Goal: Transaction & Acquisition: Purchase product/service

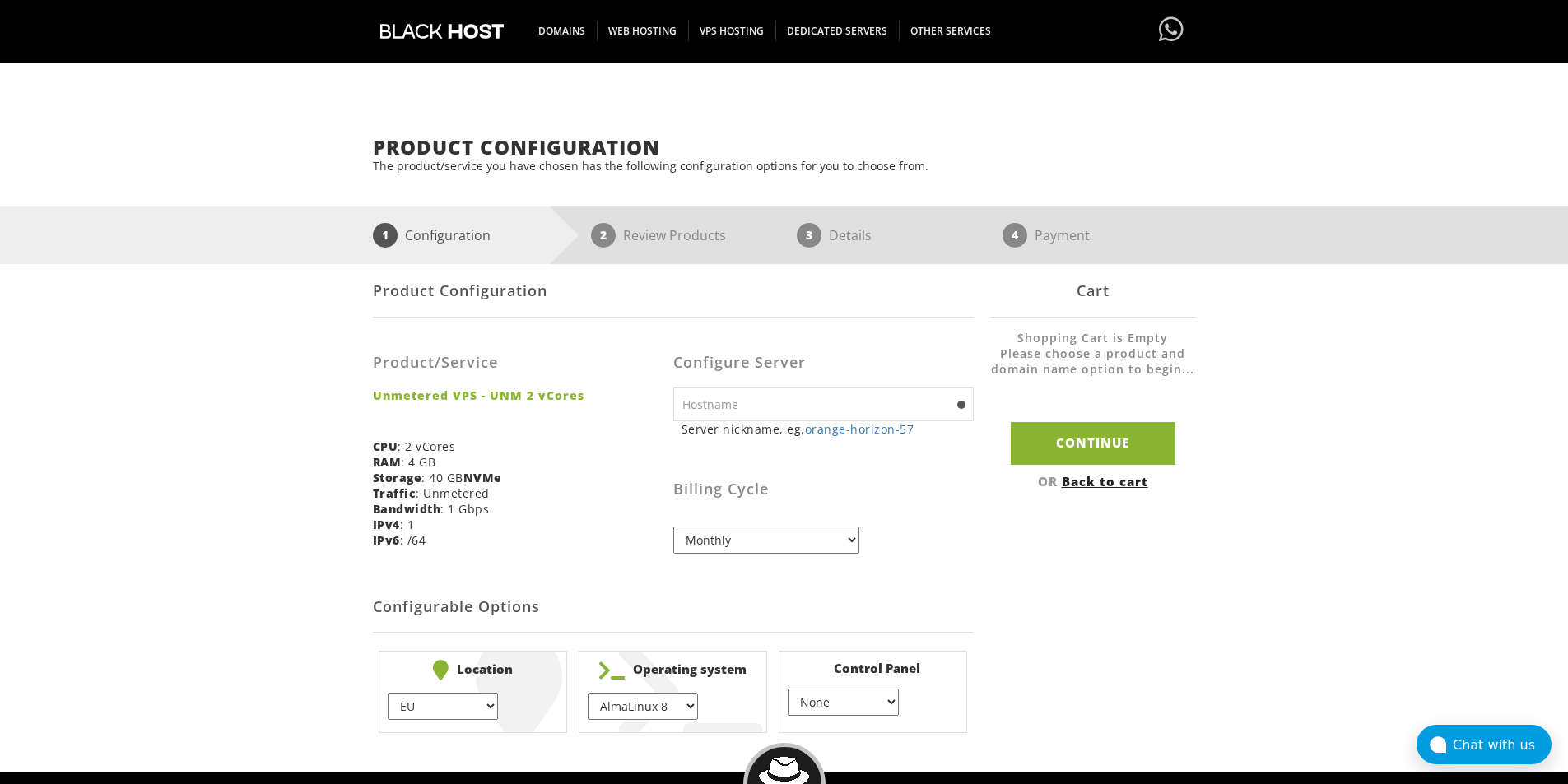
scroll to position [165, 0]
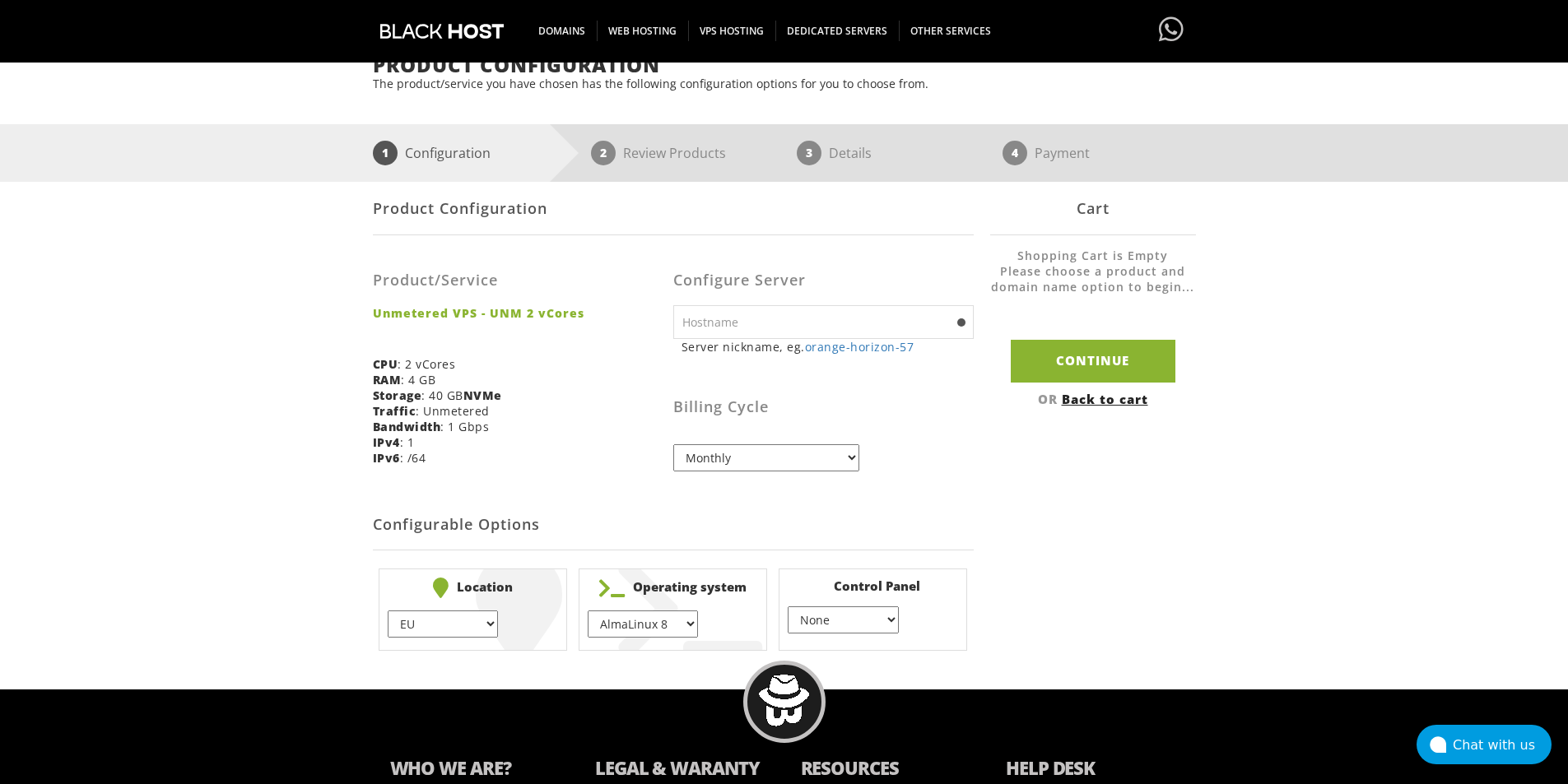
click at [757, 319] on input "text" at bounding box center [823, 323] width 301 height 34
drag, startPoint x: 779, startPoint y: 319, endPoint x: 670, endPoint y: 319, distance: 109.0
click at [670, 319] on form "Product Configuration Product/Service Unmetered VPS - UNM 2 vCores CPU : 2 vCor…" at bounding box center [674, 419] width 601 height 475
click at [663, 352] on div "Product/Service Unmetered VPS - UNM 2 vCores CPU : 2 vCores RAM : 4 GB Storage …" at bounding box center [524, 363] width 301 height 231
click at [746, 320] on input "2core4gb" at bounding box center [823, 323] width 301 height 34
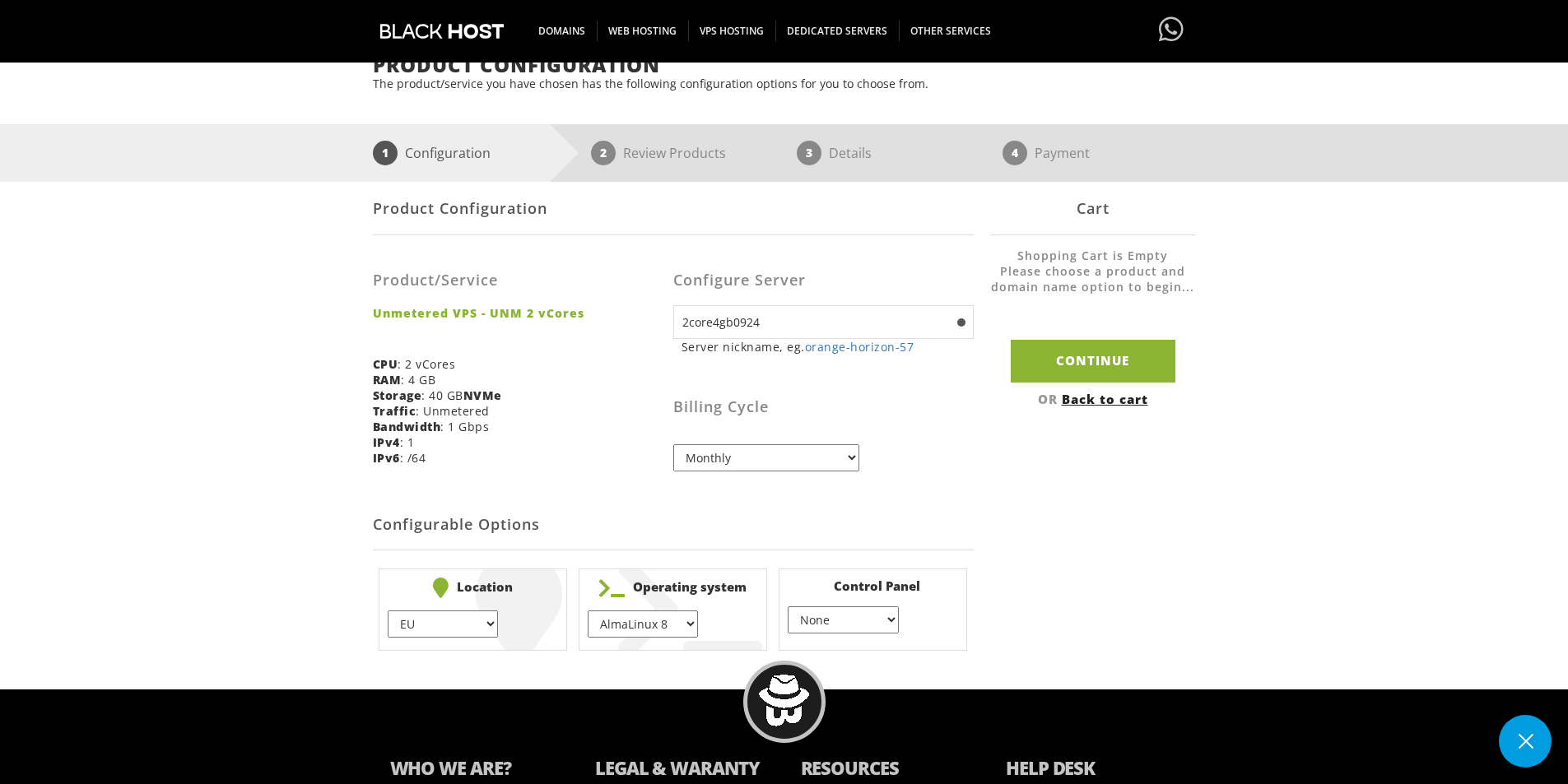
type input "2core4gb0924"
click at [614, 392] on div "Product/Service Unmetered VPS - UNM 2 vCores CPU : 2 vCores RAM : 4 GB Storage …" at bounding box center [524, 363] width 301 height 231
click at [662, 368] on div "Product/Service Unmetered VPS - UNM 2 vCores CPU : 2 vCores RAM : 4 GB Storage …" at bounding box center [524, 363] width 301 height 231
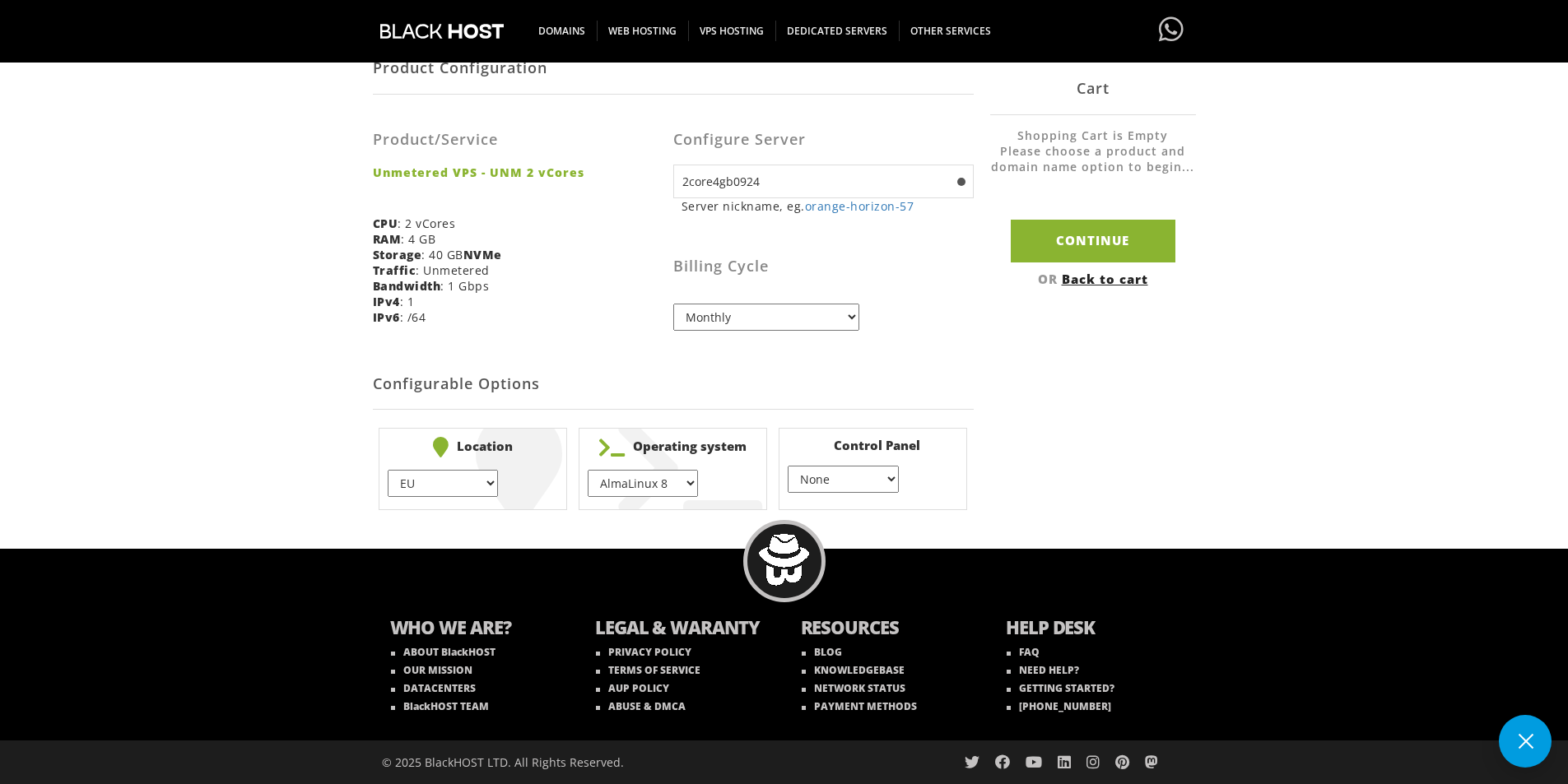
click at [483, 489] on select "EU } USA } London } Amsterdam } Vienna } Chicago }" at bounding box center [442, 483] width 110 height 27
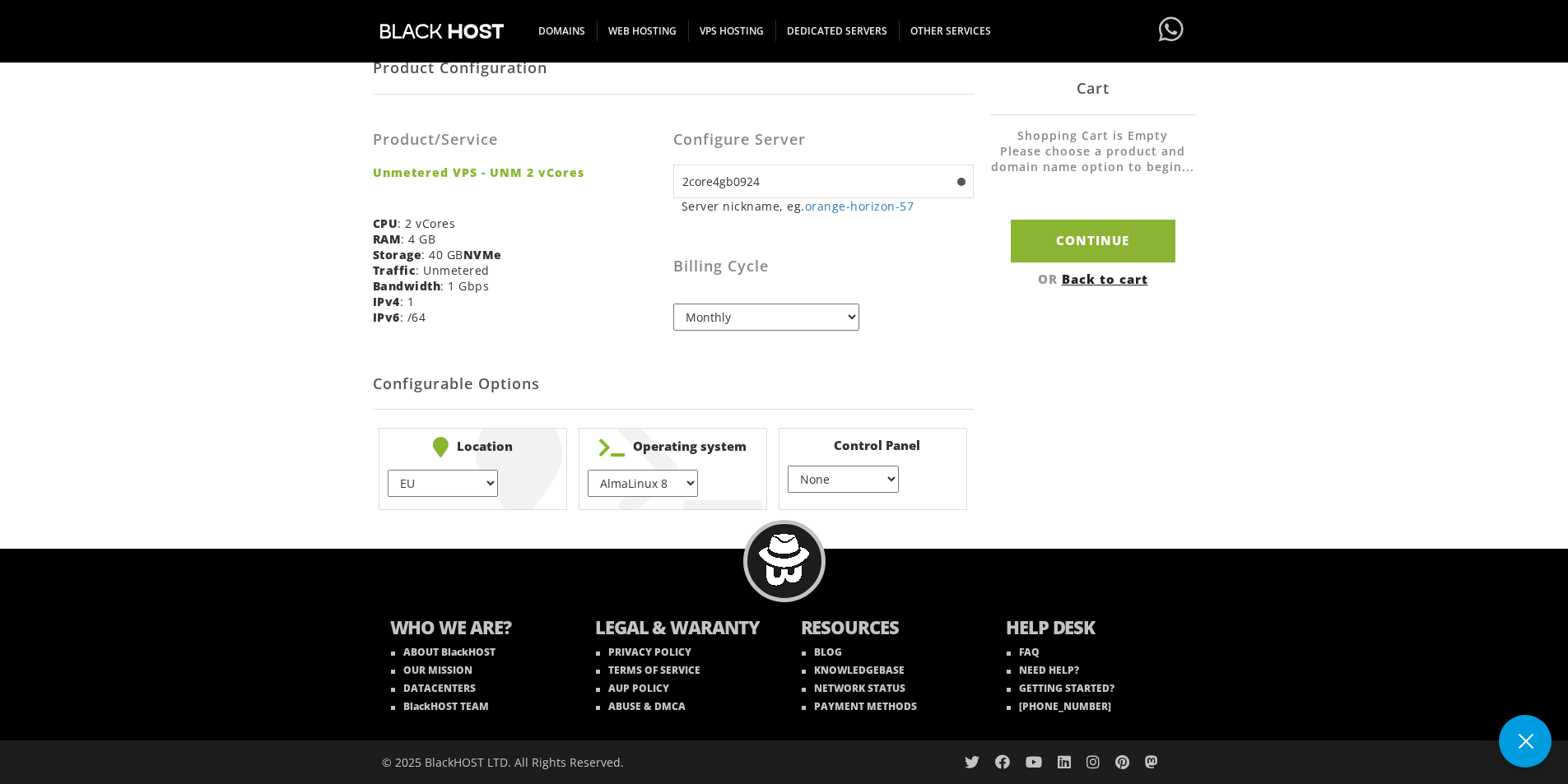
click at [483, 489] on select "EU } USA } London } Amsterdam } Vienna } Chicago }" at bounding box center [442, 483] width 110 height 27
click at [477, 483] on select "EU } USA } London } Amsterdam } Vienna } Chicago }" at bounding box center [442, 483] width 110 height 27
click at [497, 487] on select "EU } USA } London } Amsterdam } Vienna } Chicago }" at bounding box center [442, 483] width 110 height 27
click at [828, 397] on h2 "Configurable Options" at bounding box center [674, 384] width 601 height 50
click at [472, 487] on select "EU } USA } London } Amsterdam } Vienna } Chicago }" at bounding box center [442, 483] width 110 height 27
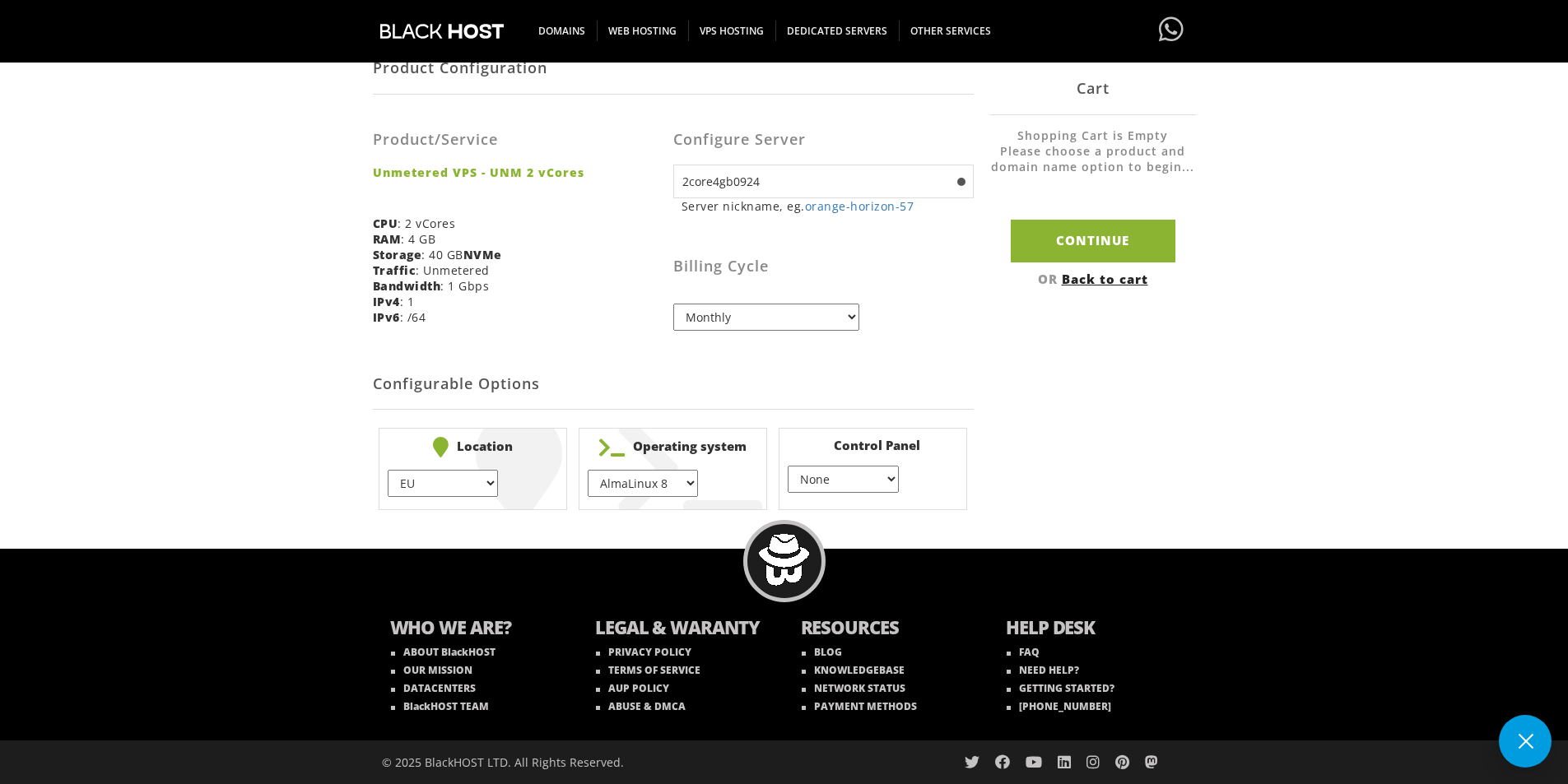
click at [388, 470] on select "EU } USA } London } Amsterdam } Vienna } Chicago }" at bounding box center [442, 483] width 110 height 27
click at [664, 479] on select "AlmaLinux 8 } AlmaLinux 9 } AlmaLinux 10 } Rocky Linux 8 } Rocky Linux 9 } Cent…" at bounding box center [642, 483] width 110 height 27
select select "1208"
click at [588, 470] on select "AlmaLinux 8 } AlmaLinux 9 } AlmaLinux 10 } Rocky Linux 8 } Rocky Linux 9 } Cent…" at bounding box center [642, 483] width 110 height 27
click at [849, 480] on select "None } Virtualmin } Cpanel } DirectAdmin }" at bounding box center [842, 479] width 110 height 27
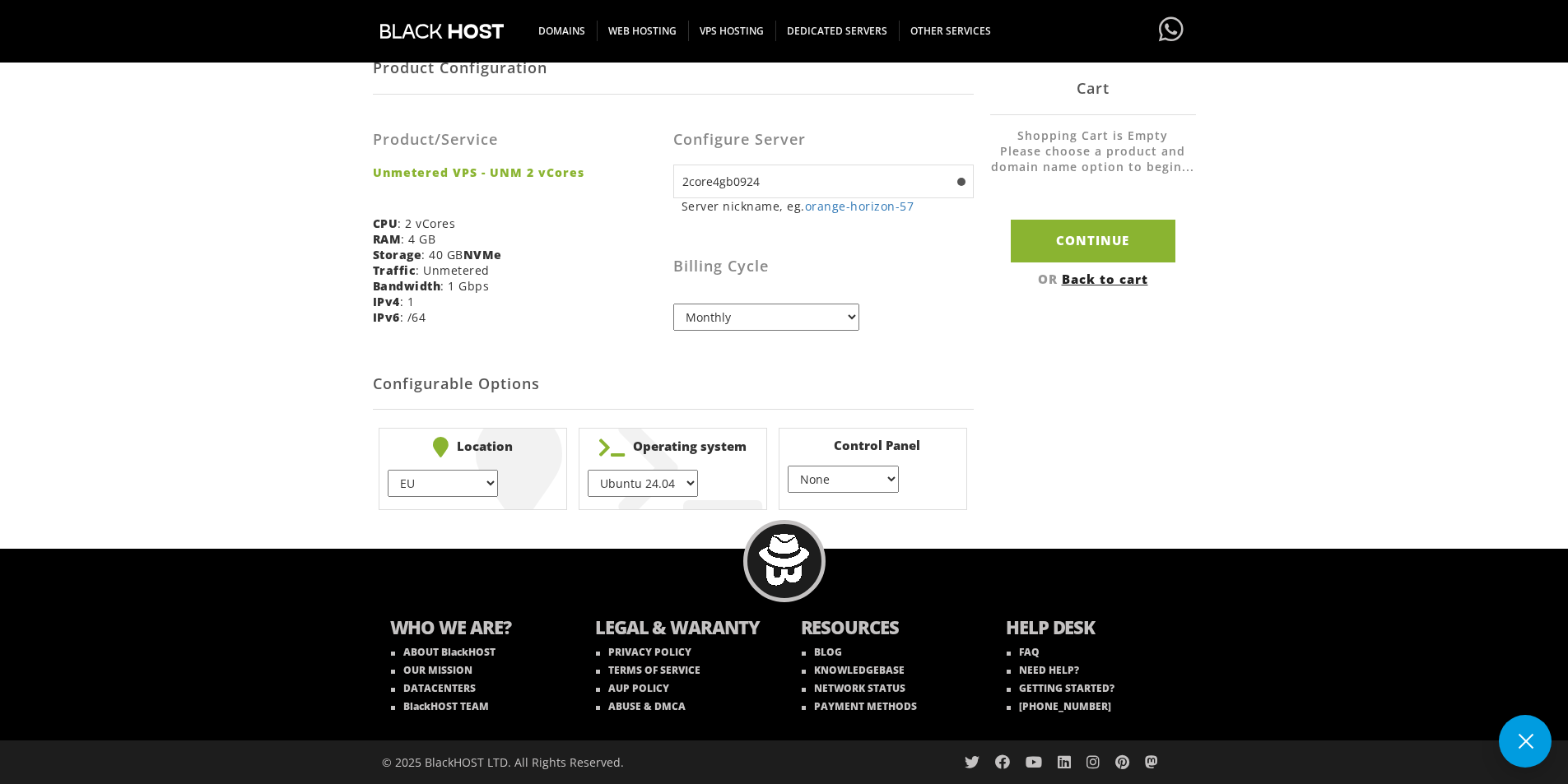
click at [787, 465] on select "None } Virtualmin } Cpanel } DirectAdmin }" at bounding box center [842, 479] width 110 height 27
click at [793, 407] on h2 "Configurable Options" at bounding box center [674, 384] width 601 height 50
click at [634, 366] on h2 "Configurable Options" at bounding box center [674, 384] width 601 height 50
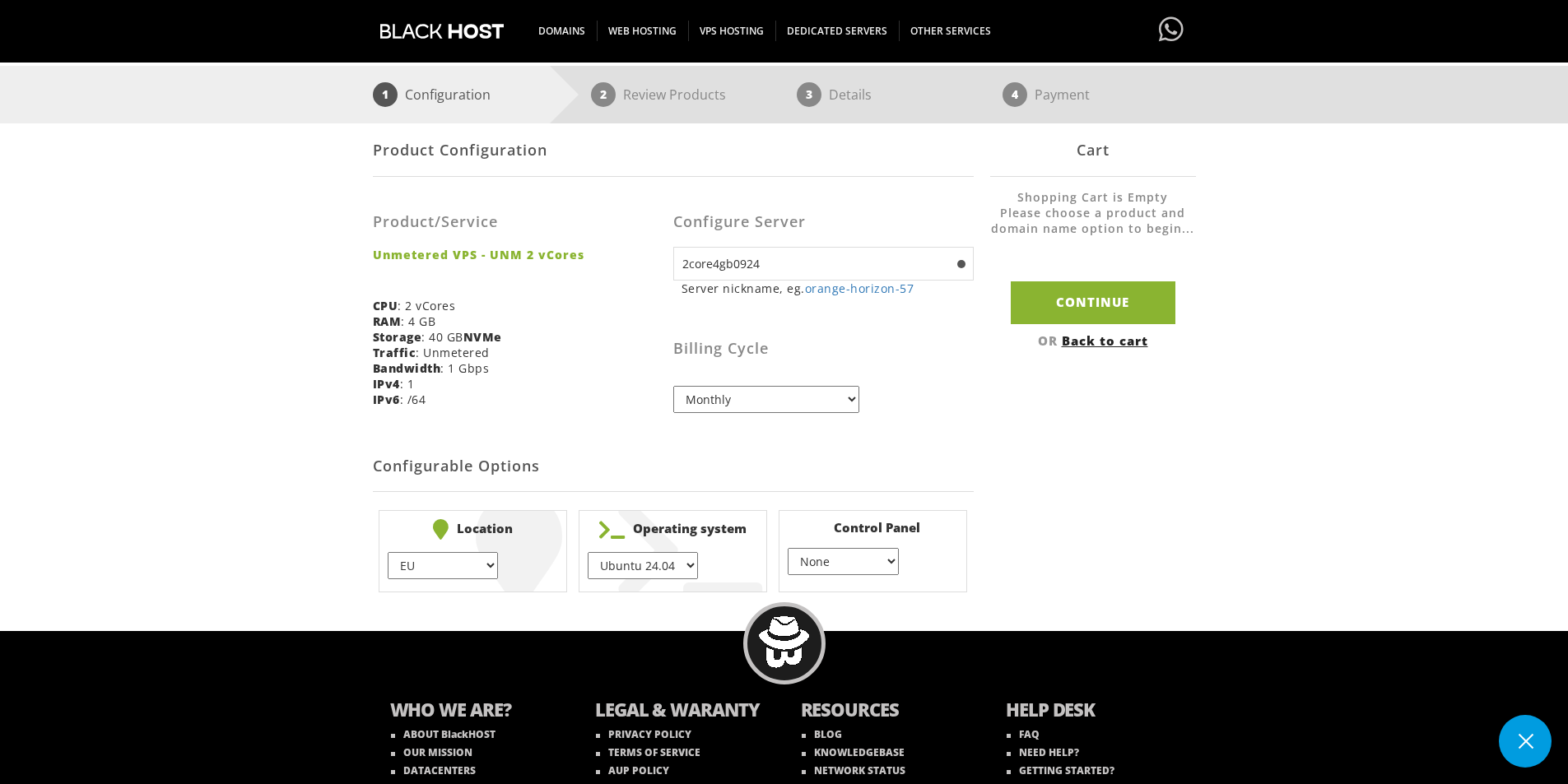
click at [957, 352] on h3 "Billing Cycle" at bounding box center [823, 348] width 301 height 16
click at [1072, 315] on input "Continue" at bounding box center [1092, 302] width 165 height 42
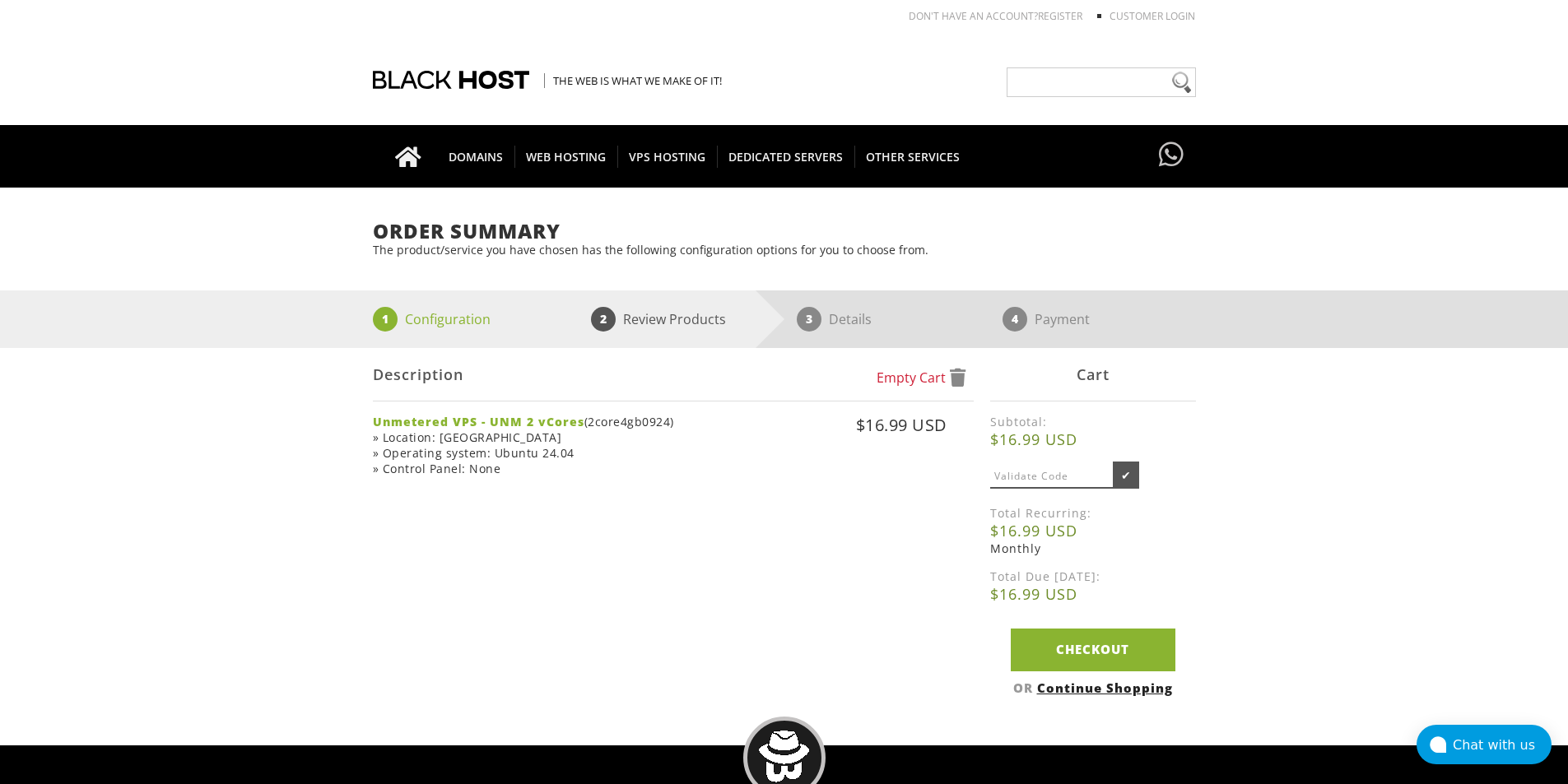
scroll to position [82, 0]
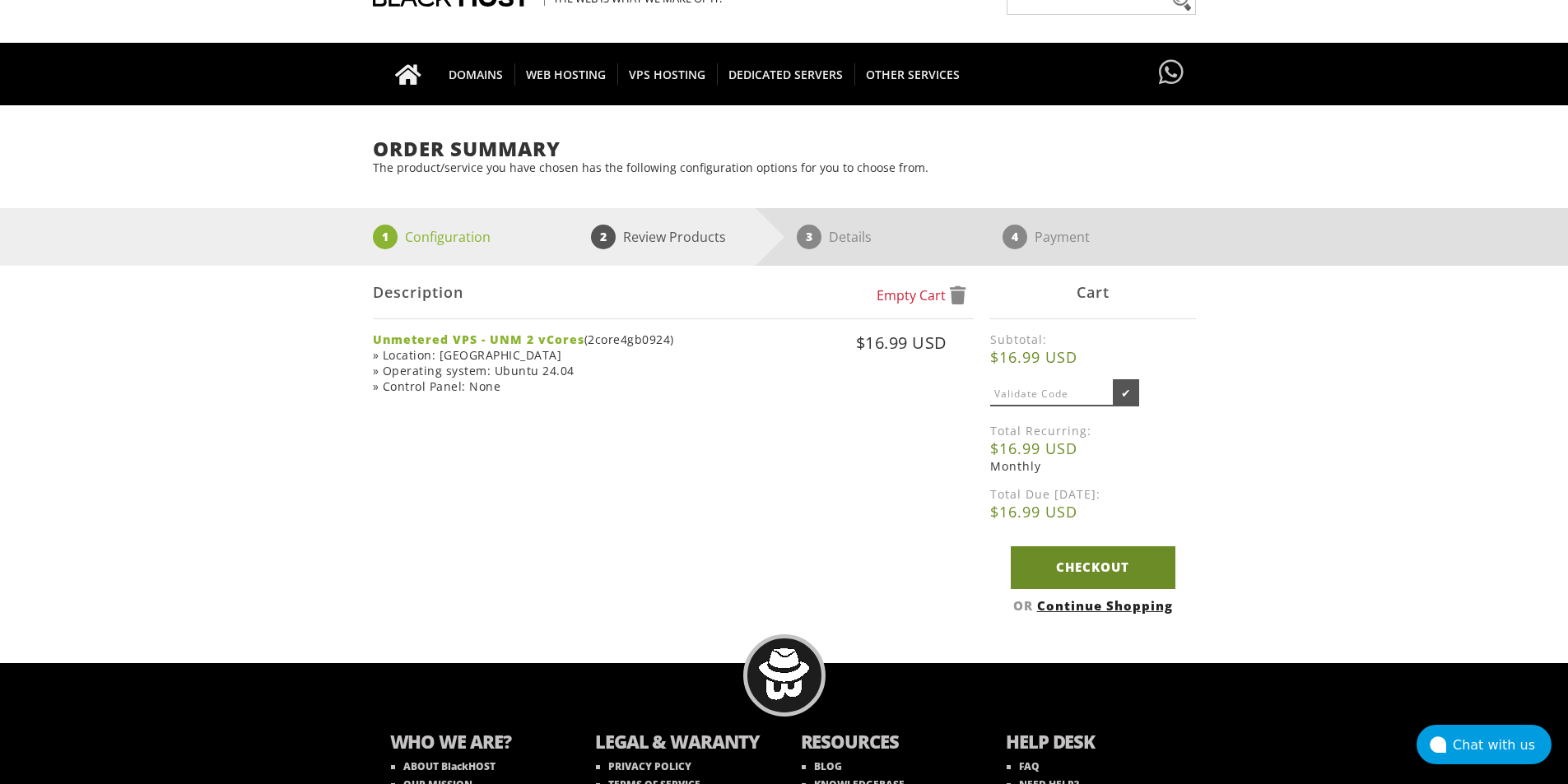
click at [1078, 569] on link "Checkout" at bounding box center [1092, 567] width 165 height 42
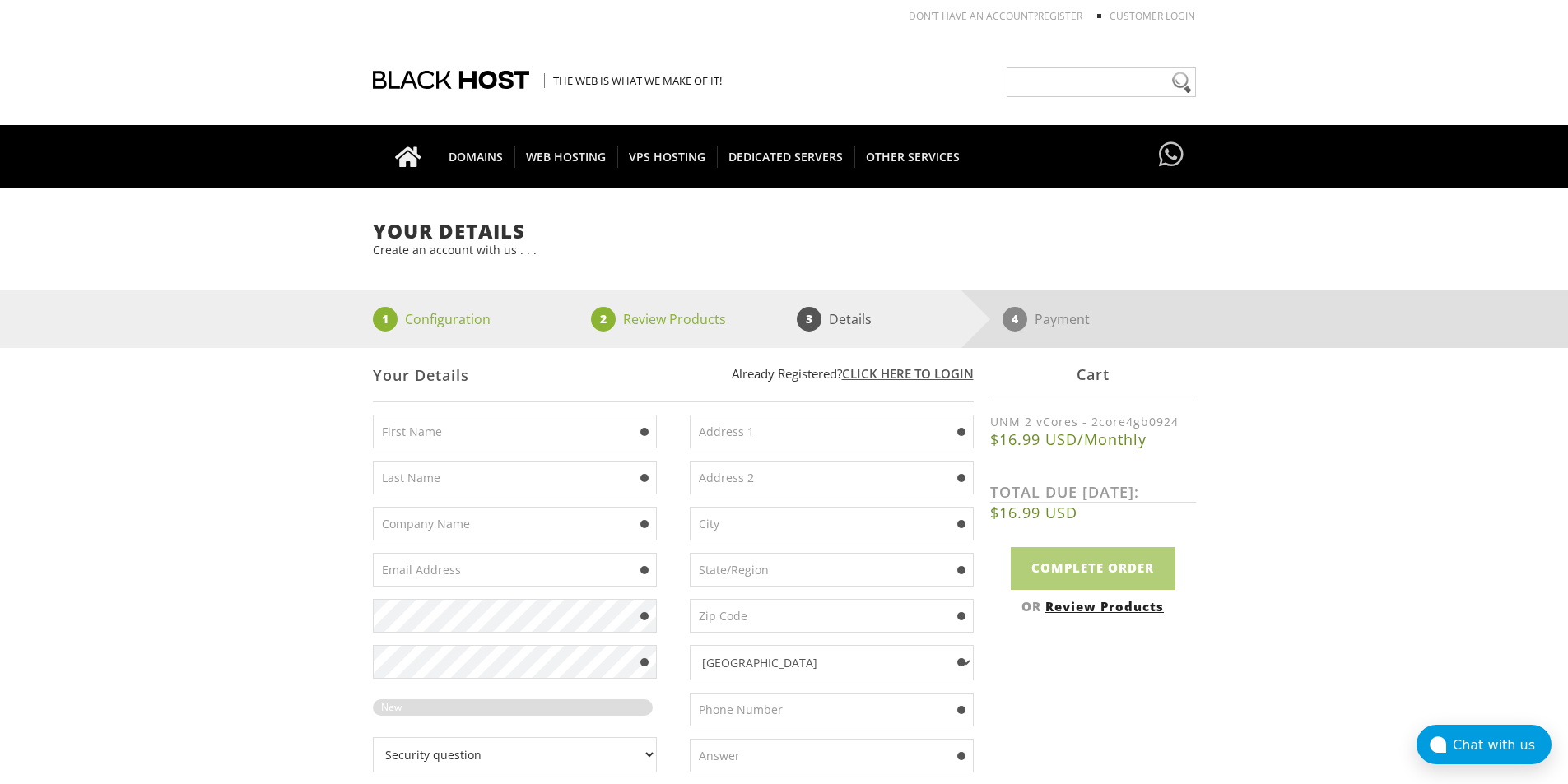
click at [664, 381] on p "Already Registered? Click here to login" at bounding box center [674, 373] width 601 height 16
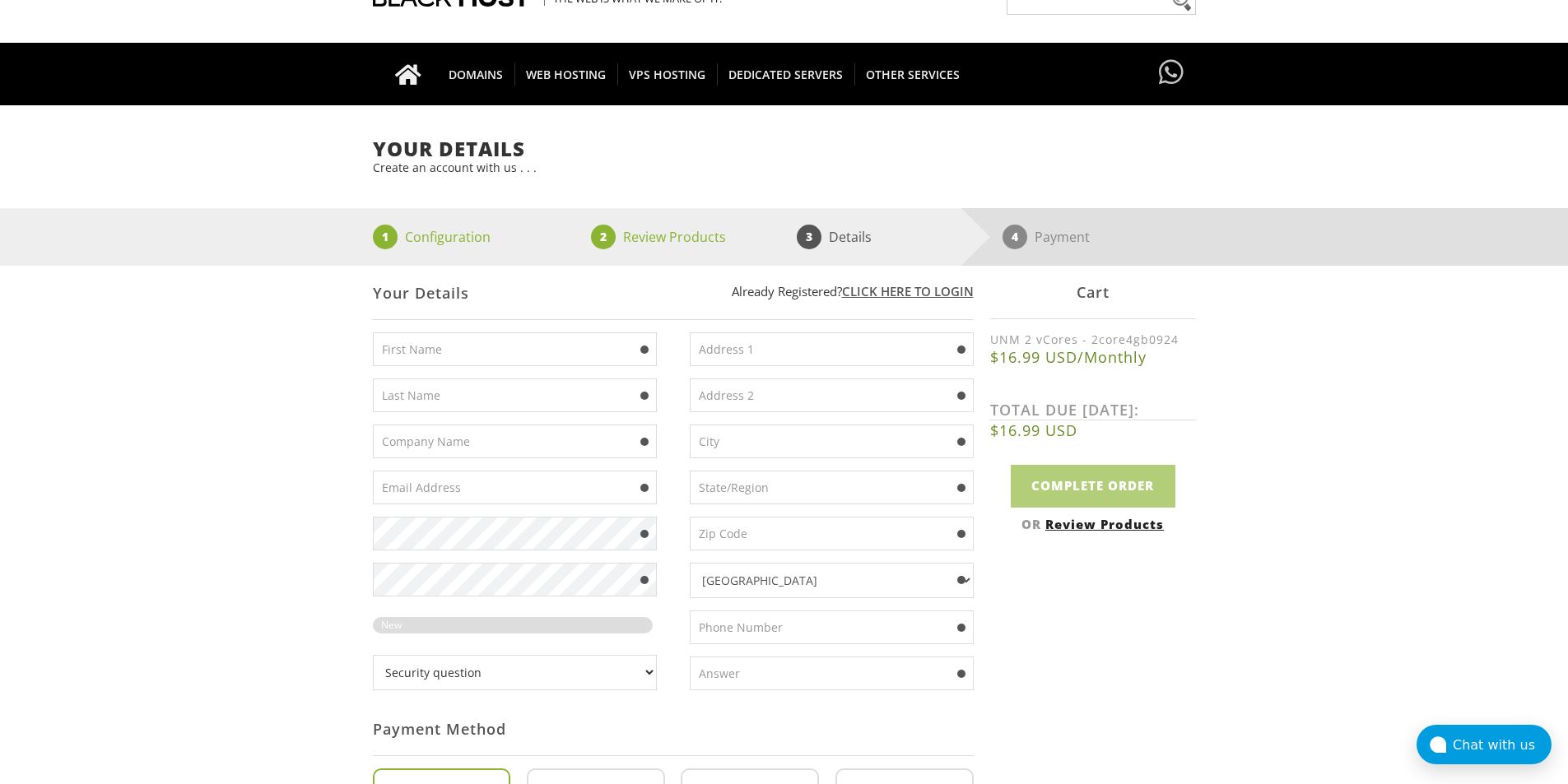
click at [553, 353] on input "text" at bounding box center [515, 349] width 284 height 34
click at [465, 401] on input "text" at bounding box center [515, 395] width 284 height 34
click at [456, 446] on input "text" at bounding box center [515, 442] width 284 height 34
click at [443, 478] on input "text" at bounding box center [515, 488] width 284 height 34
click at [694, 393] on input "text" at bounding box center [832, 395] width 284 height 34
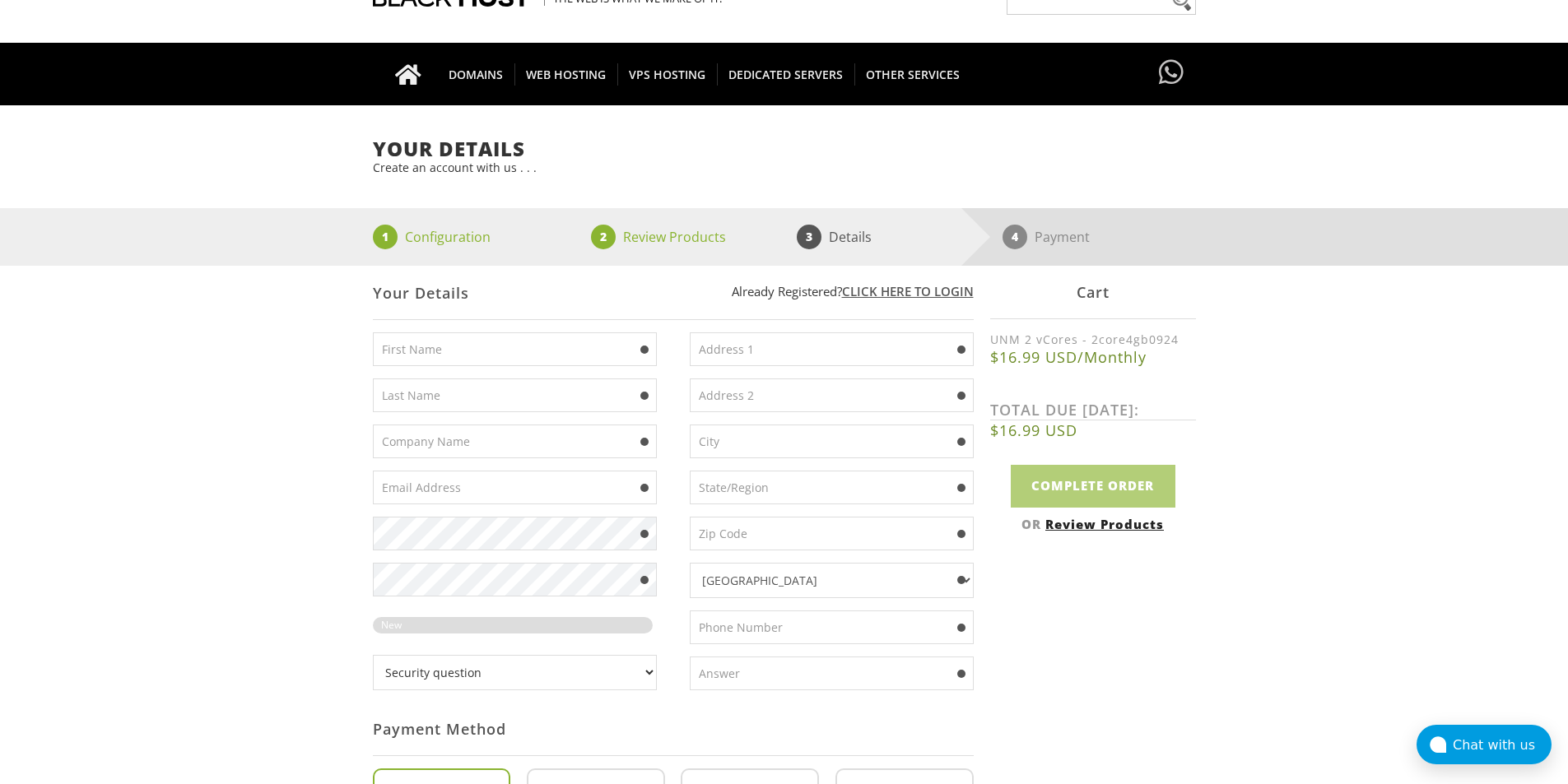
click at [726, 446] on input "text" at bounding box center [832, 442] width 284 height 34
click at [741, 359] on input "text" at bounding box center [832, 349] width 284 height 34
click at [414, 362] on input "text" at bounding box center [515, 349] width 284 height 34
paste input "MARIO"
type input "MARIO"
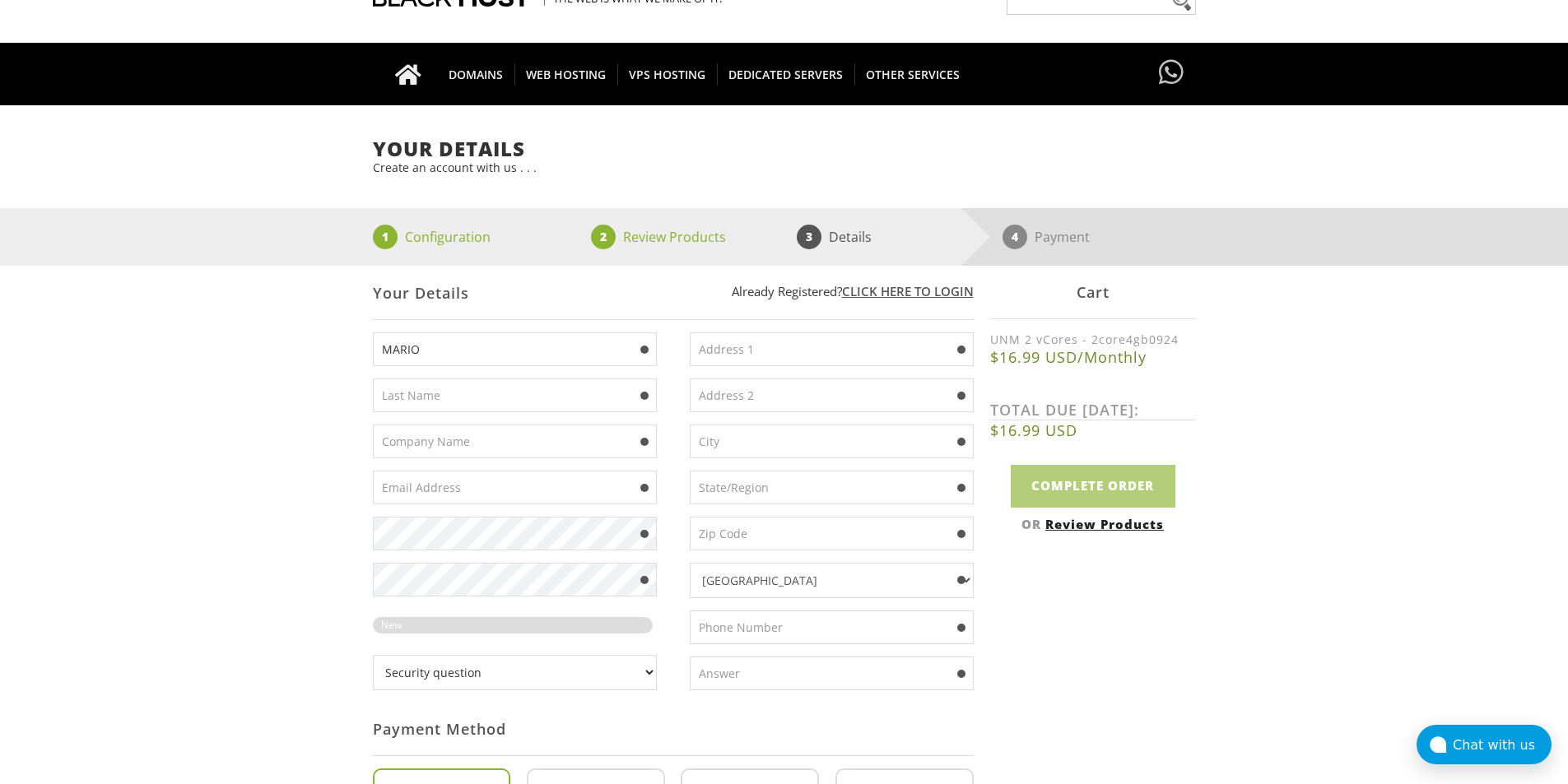
click at [469, 394] on input "text" at bounding box center [515, 395] width 284 height 34
paste input "[PERSON_NAME]"
type input "[PERSON_NAME]"
click at [442, 434] on input "text" at bounding box center [515, 442] width 284 height 34
paste input "[PERSON_NAME]"
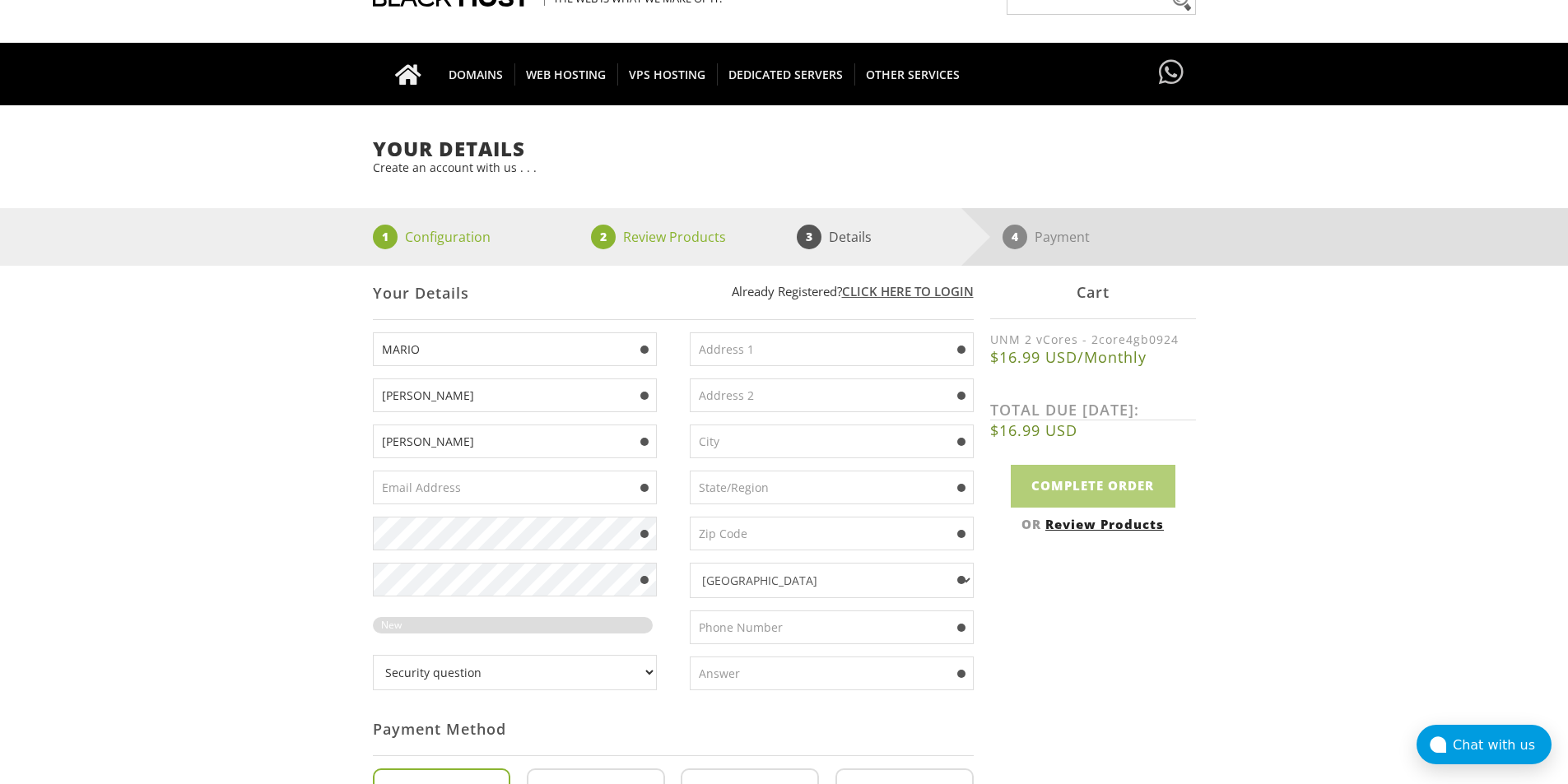
click at [453, 437] on input "[PERSON_NAME]" at bounding box center [515, 442] width 284 height 34
click at [399, 442] on input "[PERSON_NAME]" at bounding box center [515, 442] width 284 height 34
paste input "etana Construction LLC"
type input "[PERSON_NAME] Construction LLC"
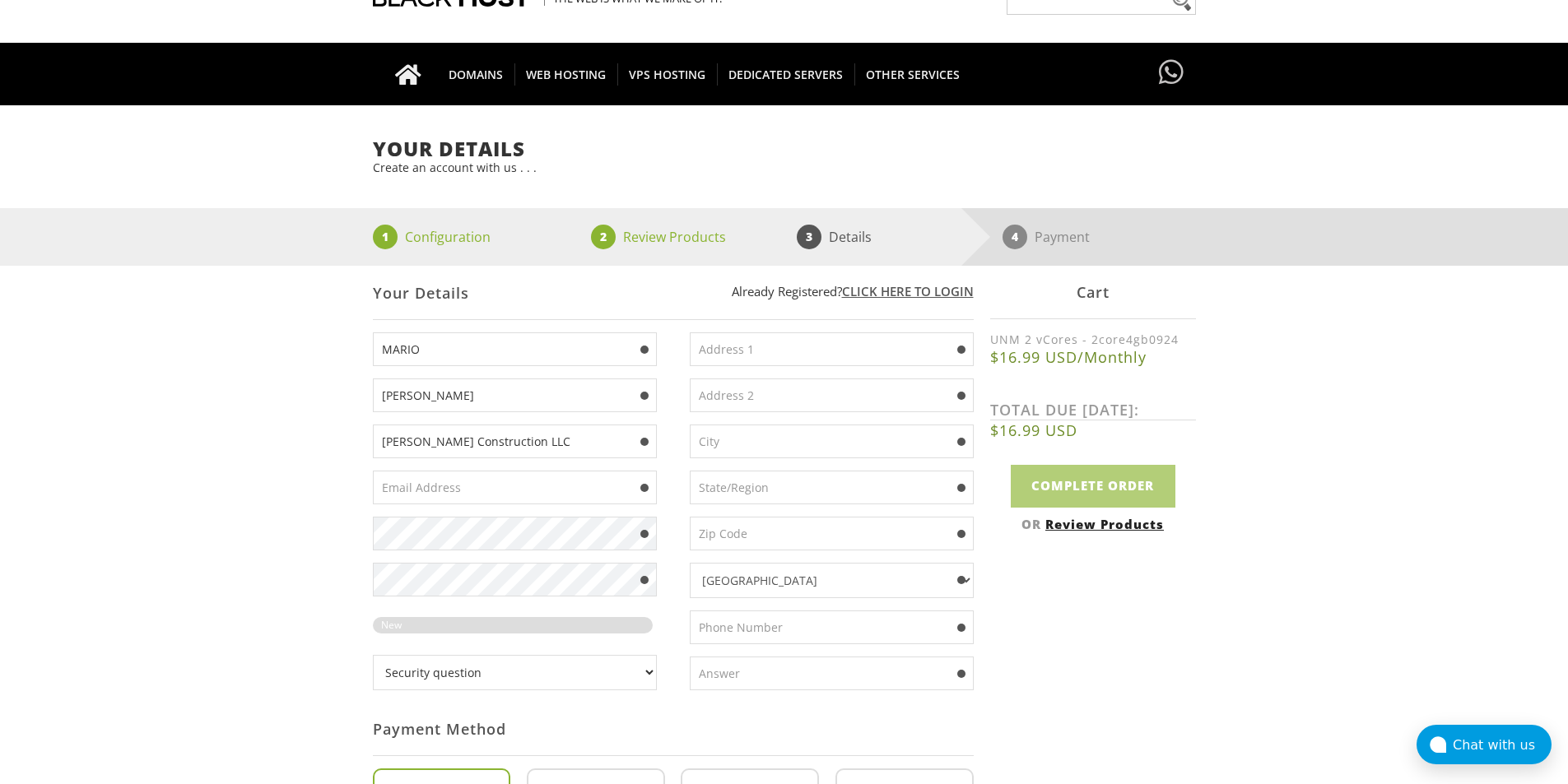
click at [330, 407] on div "Your Details Create an account with us . . . 1 Configuration 2 Review Products …" at bounding box center [784, 623] width 1568 height 969
click at [801, 353] on input "text" at bounding box center [832, 349] width 284 height 34
paste input "[STREET_ADDRESS][PERSON_NAME]"
type input "[STREET_ADDRESS][PERSON_NAME]"
click at [771, 395] on input "text" at bounding box center [832, 395] width 284 height 34
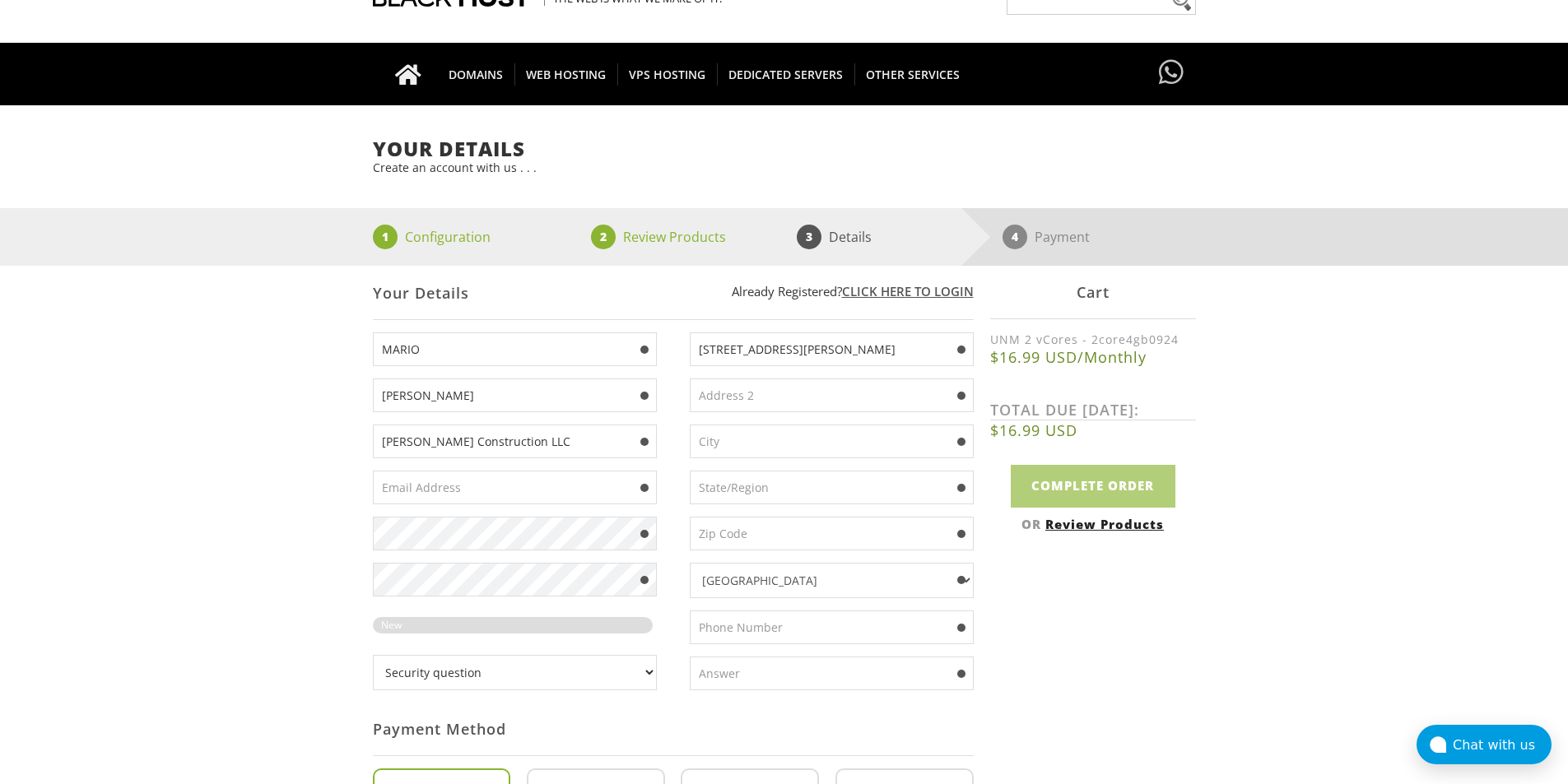
click at [758, 431] on input "text" at bounding box center [832, 442] width 284 height 34
paste input "IJAMSVILLE"
type input "IJAMSVILLE"
click at [729, 529] on input "text" at bounding box center [832, 534] width 284 height 34
paste input "21754"
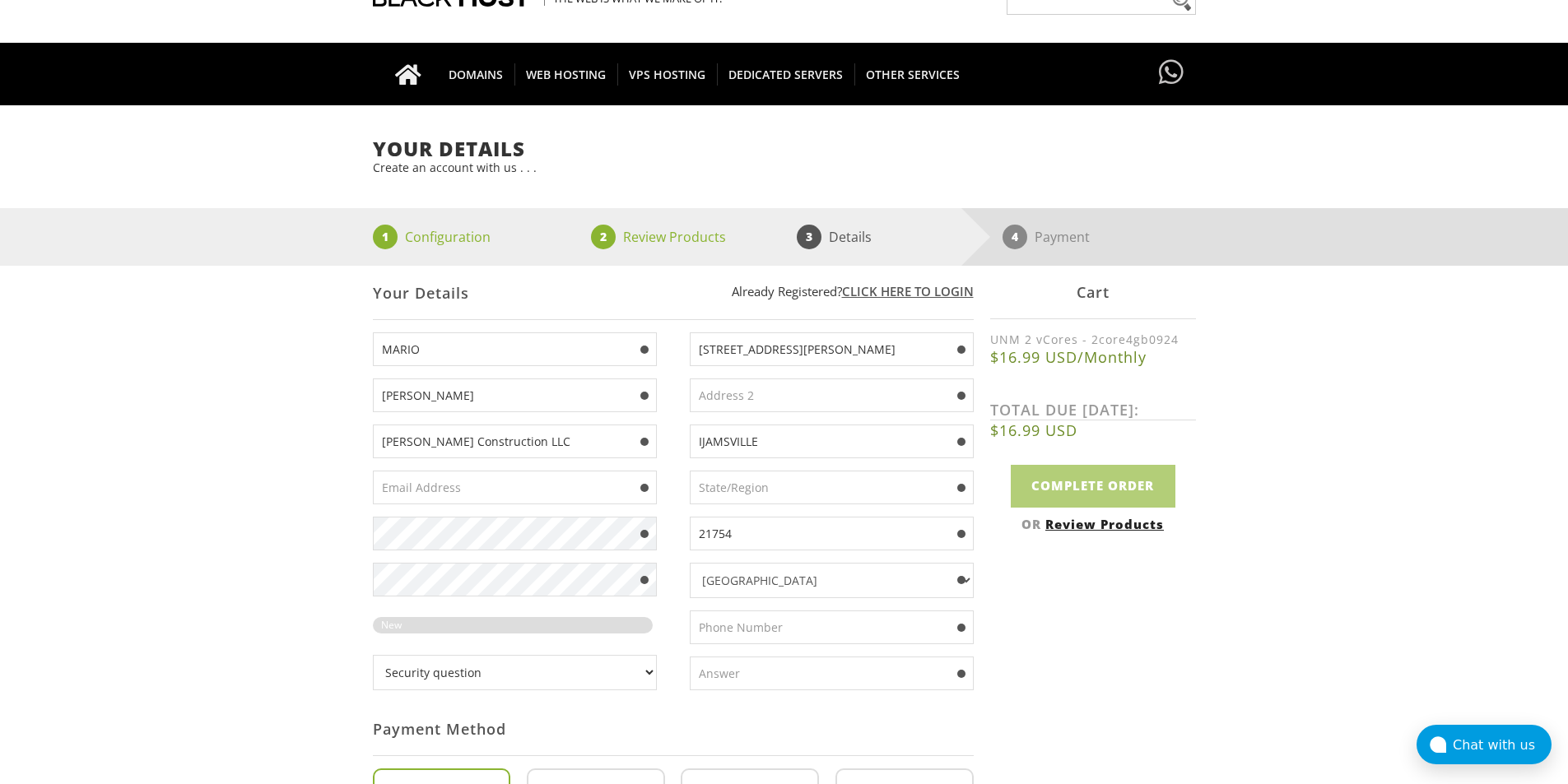
type input "21754"
click at [770, 488] on input "text" at bounding box center [832, 488] width 284 height 34
click at [774, 489] on input "text" at bounding box center [832, 488] width 284 height 34
paste input "MD"
type input "MD"
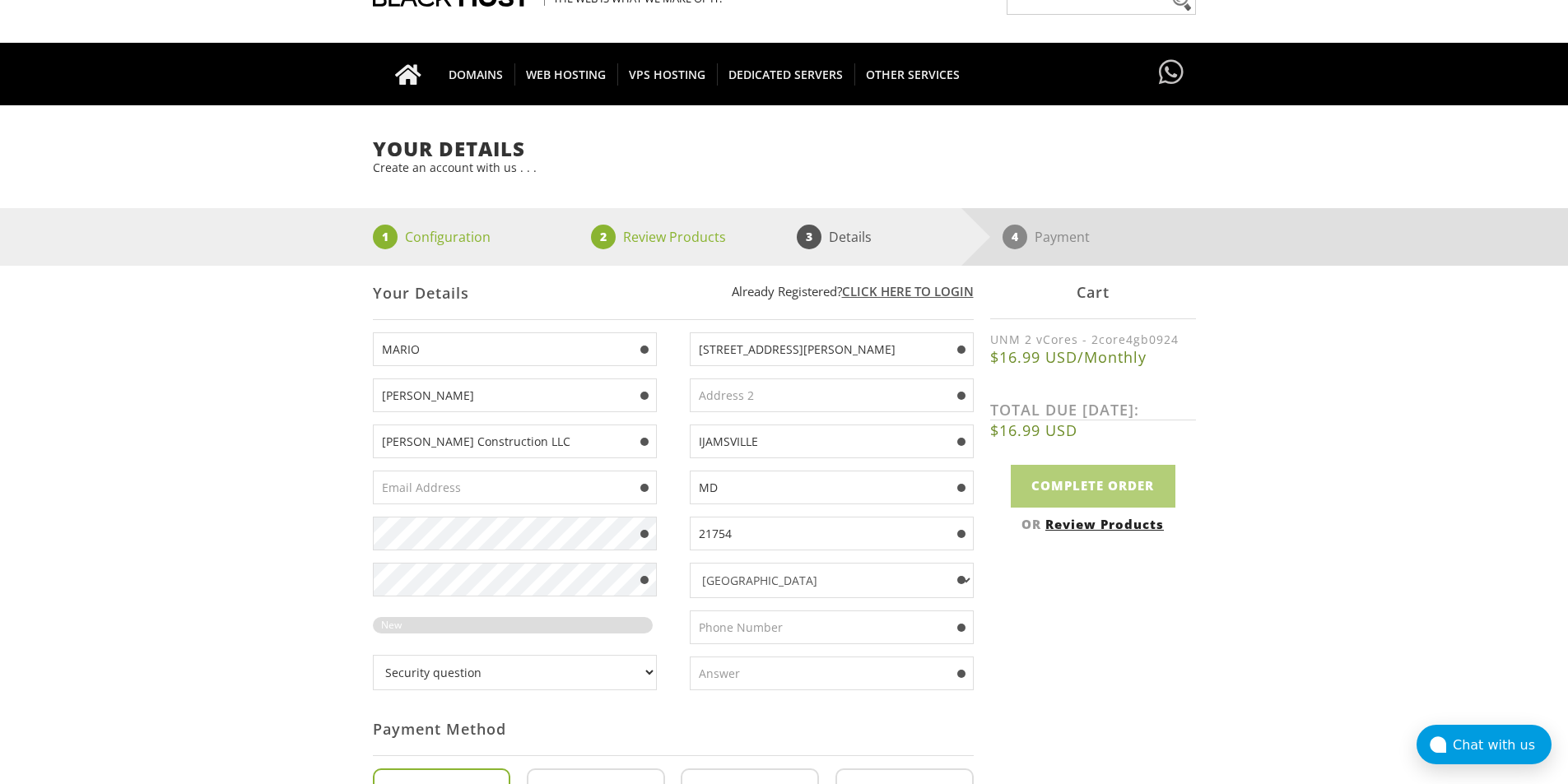
click at [295, 472] on div "Your Details Create an account with us . . . 1 Configuration 2 Review Products …" at bounding box center [784, 623] width 1568 height 969
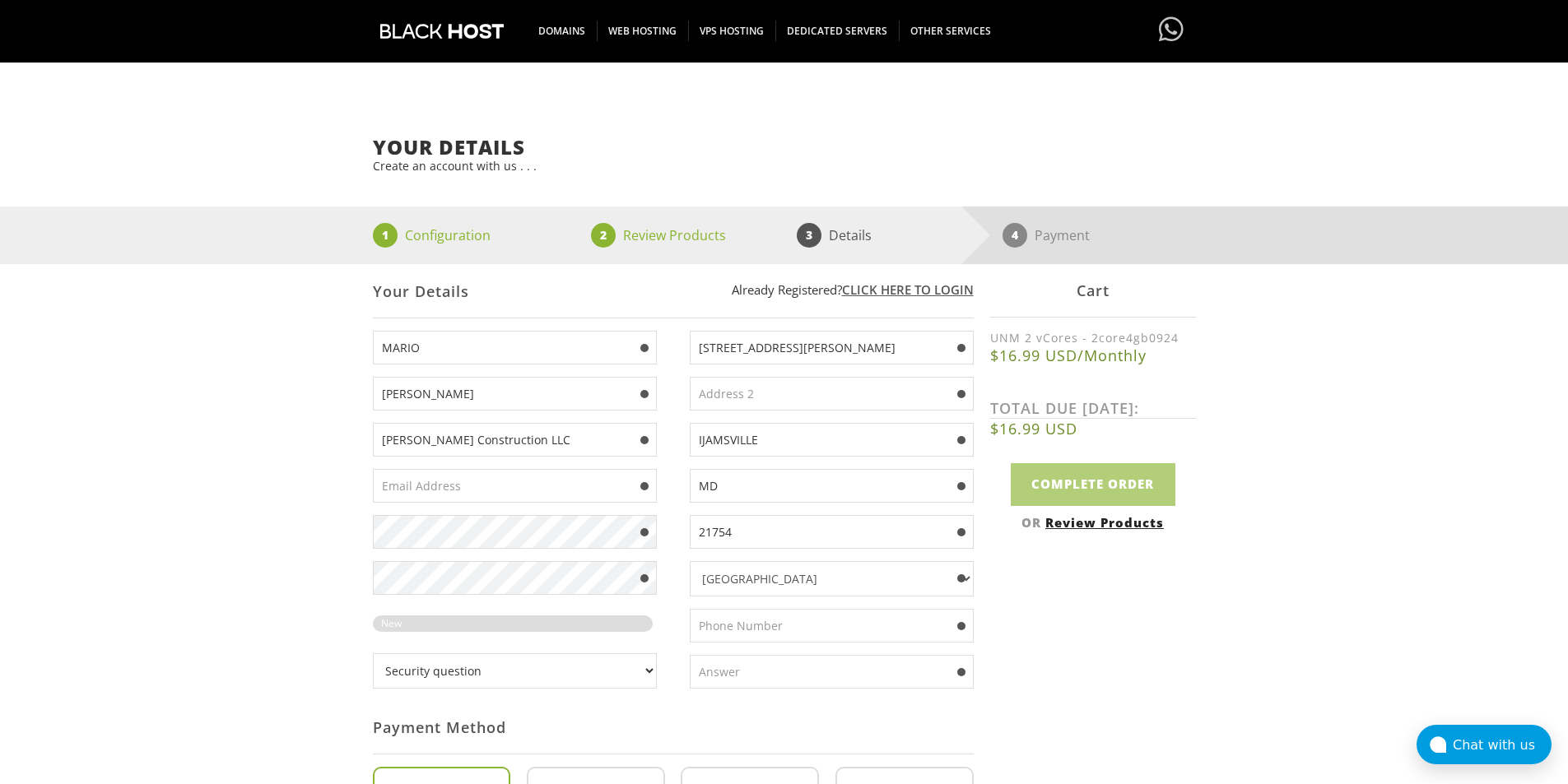
scroll to position [165, 0]
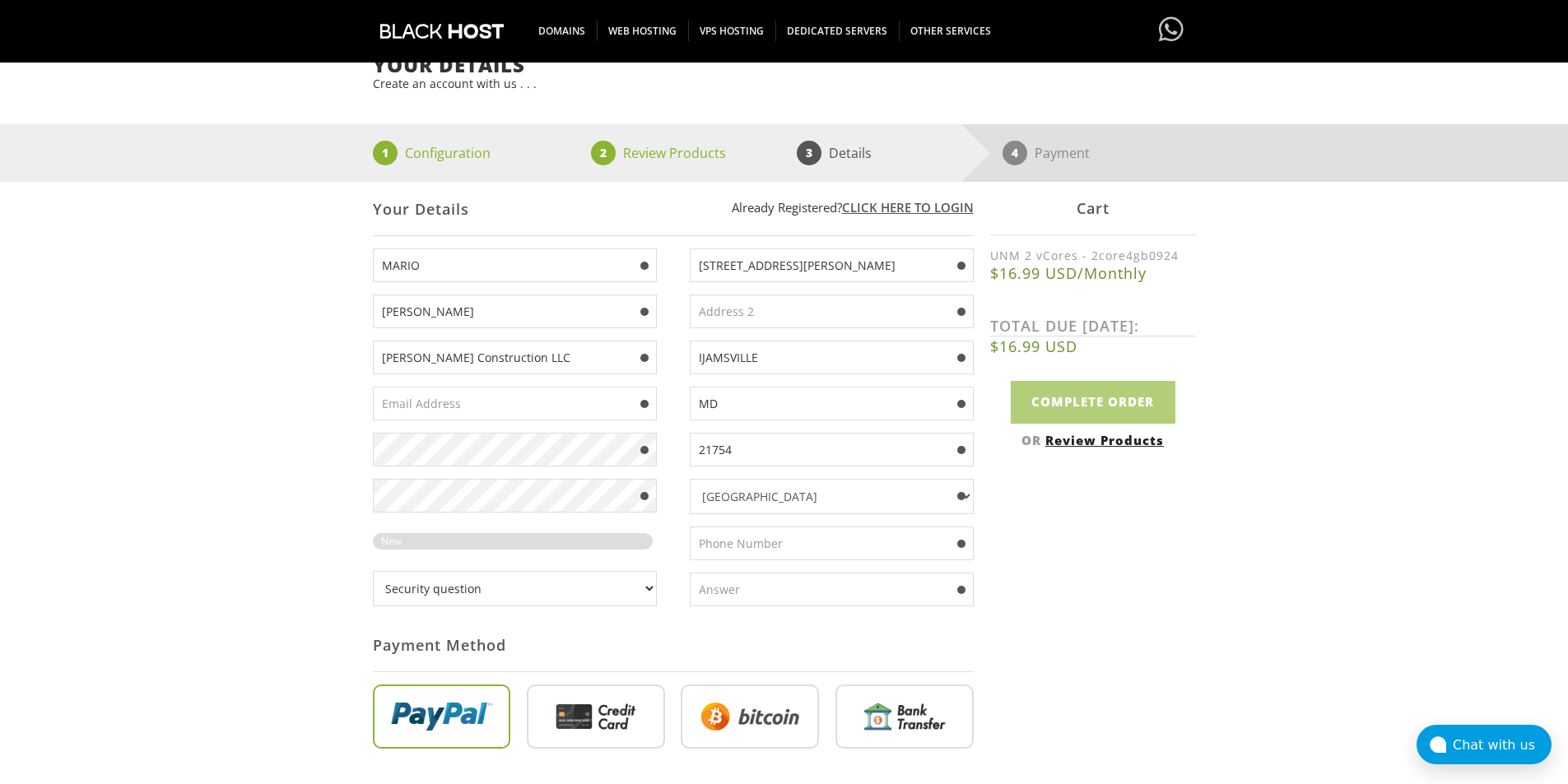
click at [726, 537] on input "text" at bounding box center [832, 544] width 284 height 34
paste input "[PHONE_NUMBER]"
type input "[PHONE_NUMBER]"
click at [580, 598] on select "Security question What's your favorite color? What is the first name of the per…" at bounding box center [515, 588] width 284 height 35
select select "1"
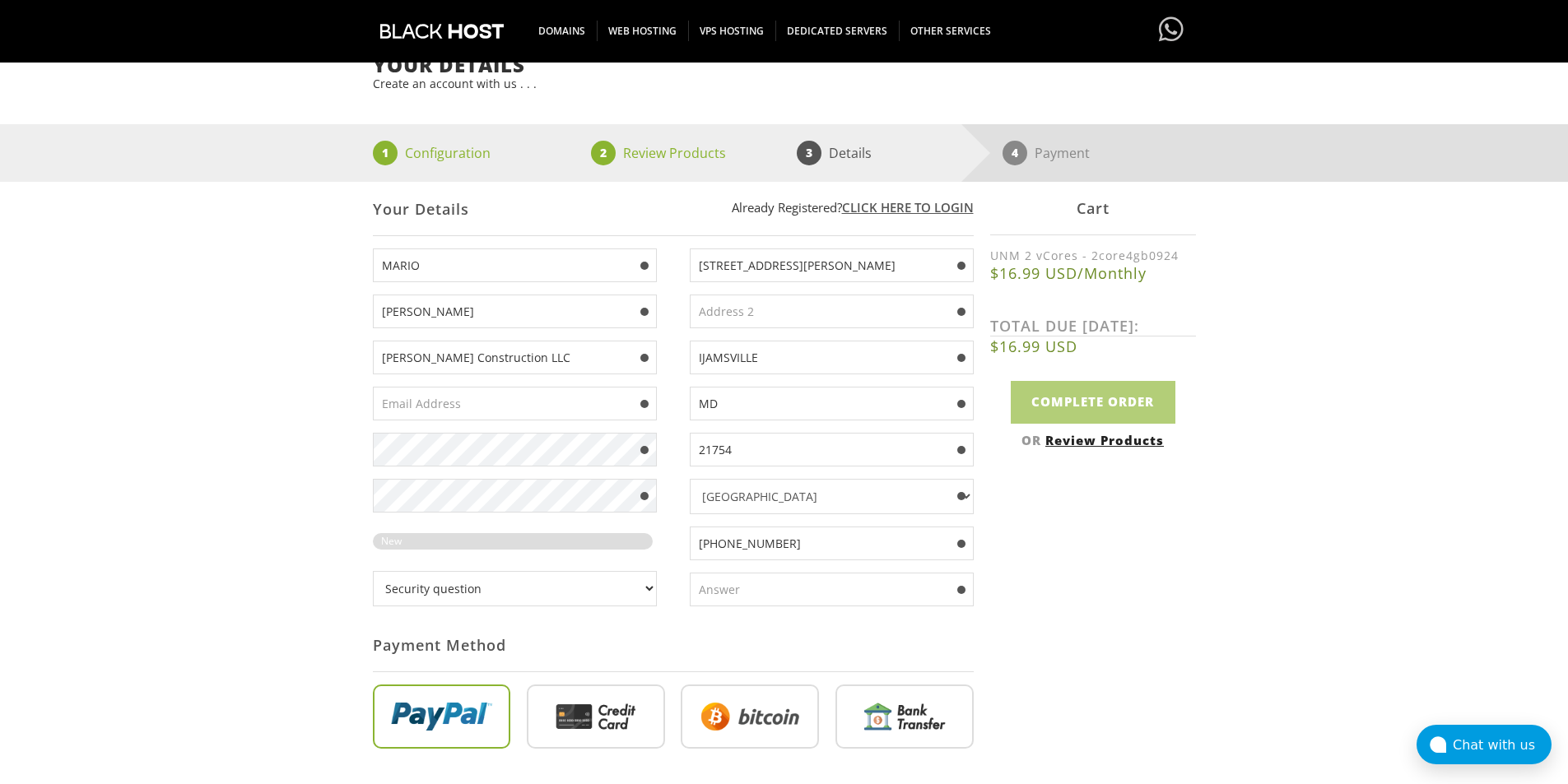
click at [373, 571] on select "Security question What's your favorite color? What is the first name of the per…" at bounding box center [515, 588] width 284 height 35
click at [732, 600] on input "text" at bounding box center [832, 590] width 284 height 34
type input "RED"
click at [452, 406] on input "text" at bounding box center [515, 404] width 284 height 34
paste input "[EMAIL_ADDRESS][DOMAIN_NAME]"
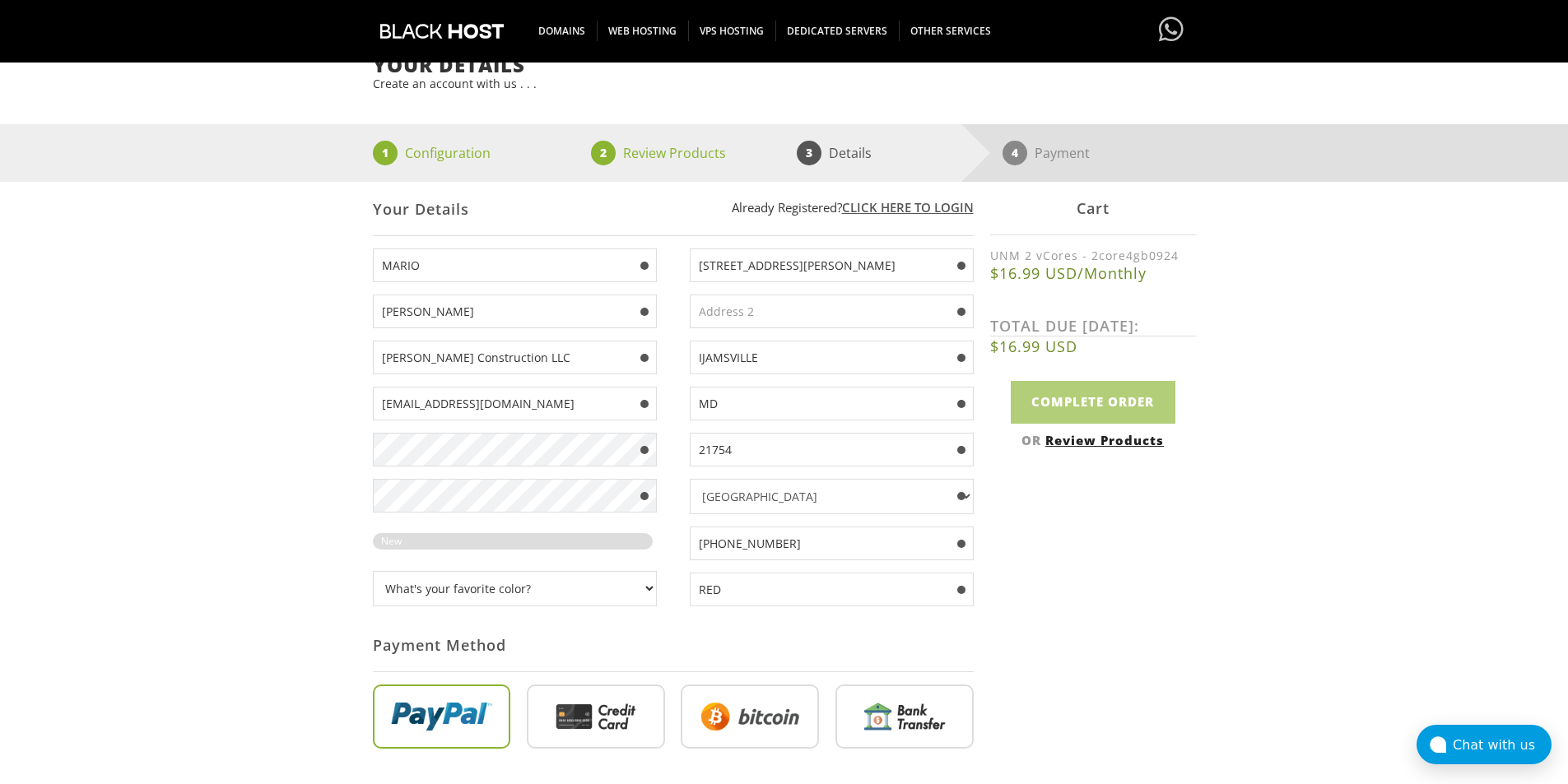
type input "[EMAIL_ADDRESS][DOMAIN_NAME]"
click at [282, 452] on div "Your Details Create an account with us . . . 1 Configuration 2 Review Products …" at bounding box center [784, 539] width 1568 height 969
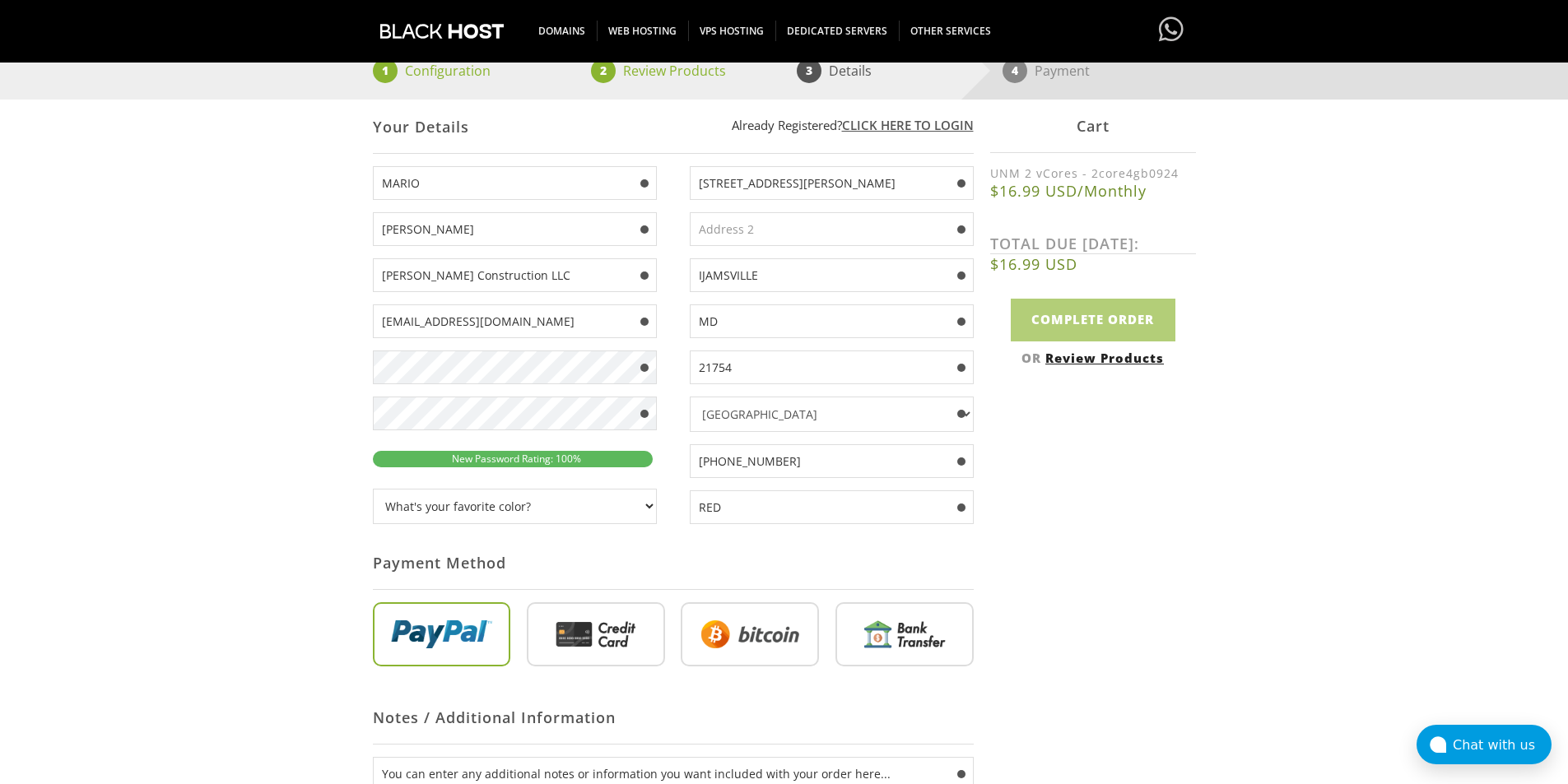
scroll to position [412, 0]
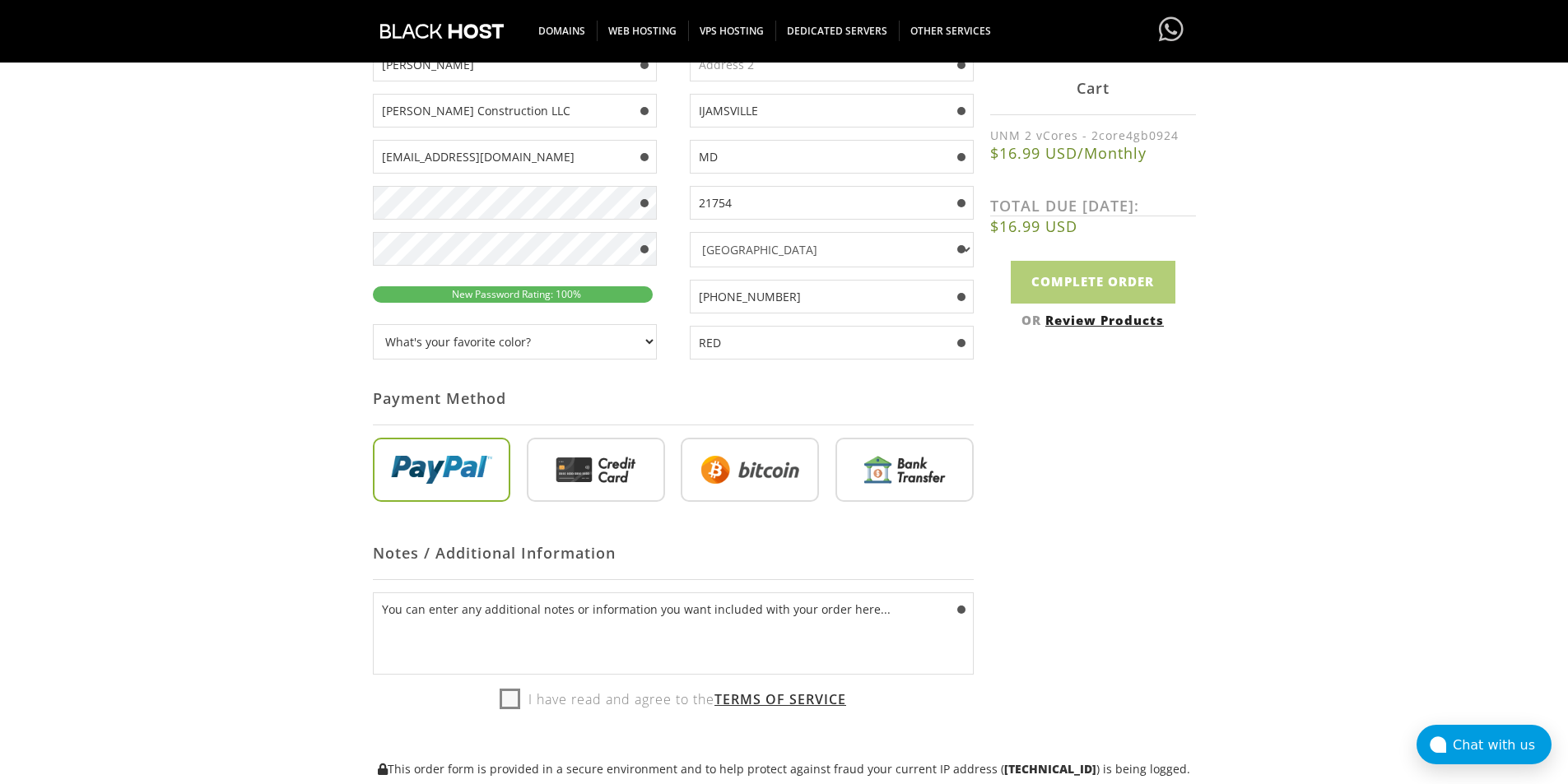
click at [505, 698] on label "I have read and agree to the Terms of Service" at bounding box center [673, 699] width 347 height 25
checkbox input "true"
click at [710, 554] on div "Notes / Additional Information" at bounding box center [674, 553] width 601 height 54
click at [775, 475] on input "radio" at bounding box center [750, 473] width 138 height 64
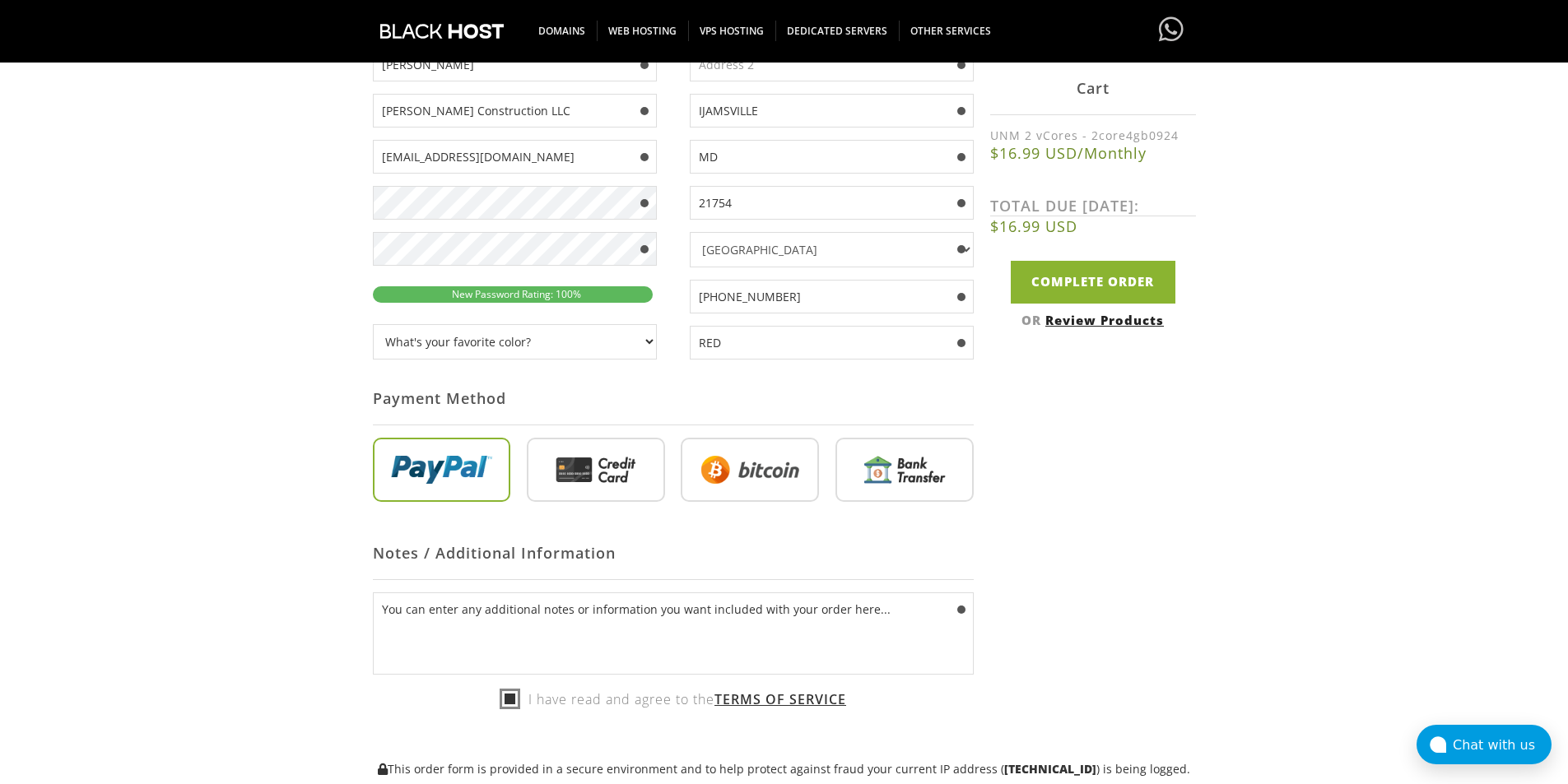
radio input "true"
click at [758, 534] on div "Notes / Additional Information" at bounding box center [674, 553] width 601 height 54
click at [756, 458] on input "radio" at bounding box center [750, 473] width 138 height 64
click at [747, 530] on div "Notes / Additional Information" at bounding box center [674, 553] width 601 height 54
click at [595, 461] on input "radio" at bounding box center [596, 473] width 138 height 64
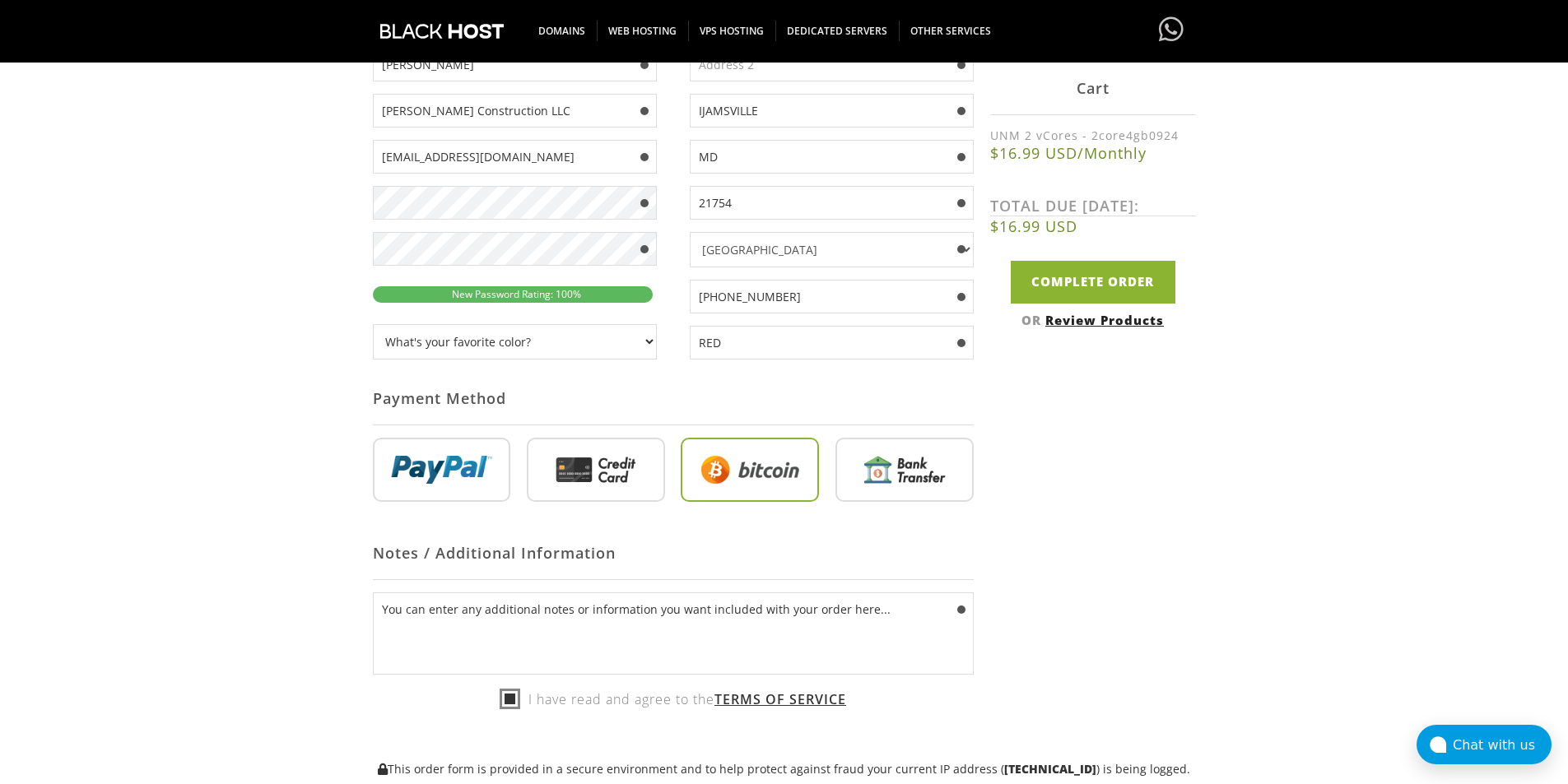
radio input "true"
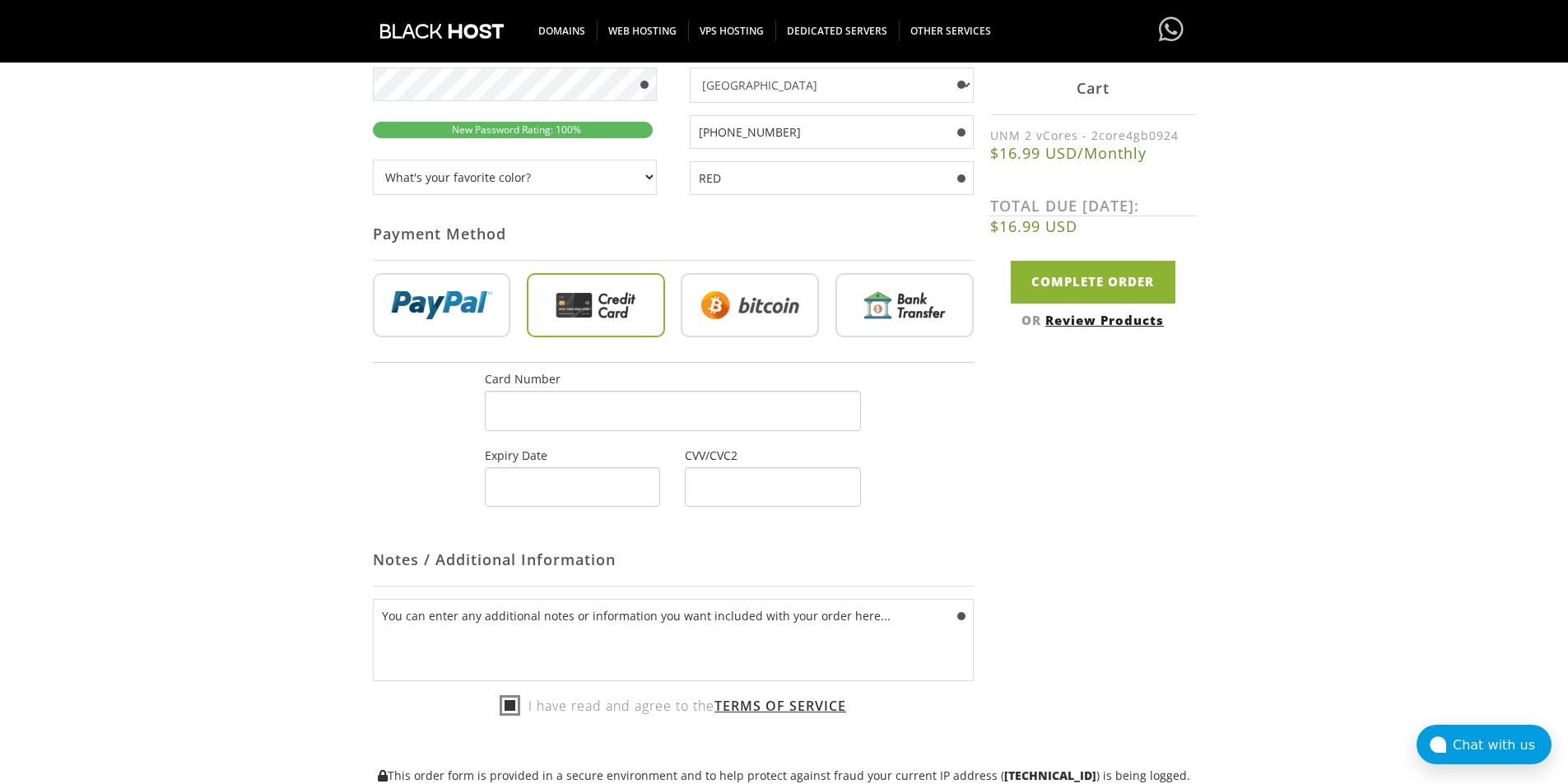
scroll to position [658, 0]
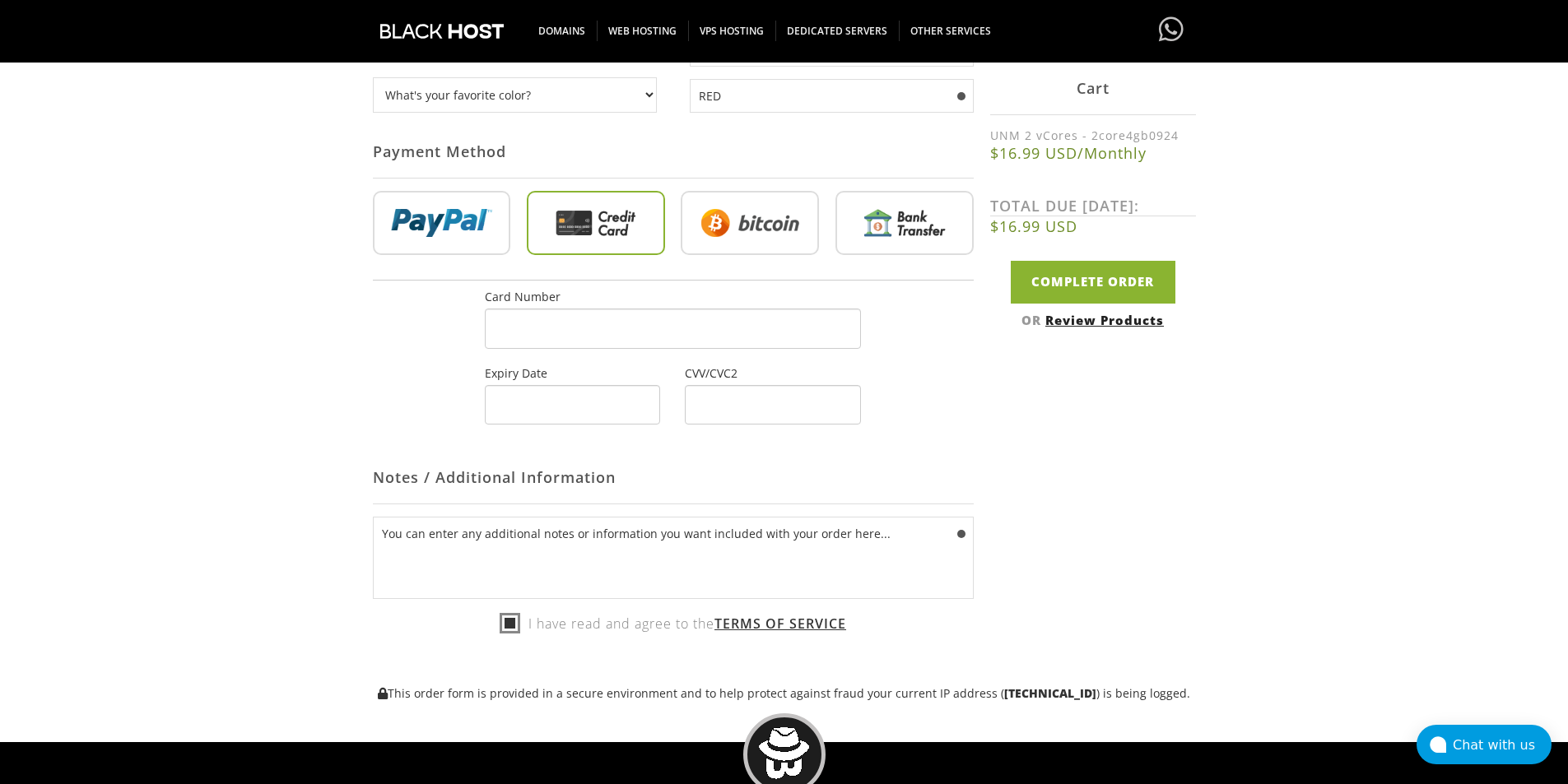
click at [592, 336] on div at bounding box center [673, 328] width 376 height 40
click at [582, 412] on div at bounding box center [572, 405] width 175 height 40
click at [693, 448] on div "Card Number Expiry Date CVV/CVC2 Number Where do I find this? Card Number Expir…" at bounding box center [674, 366] width 601 height 172
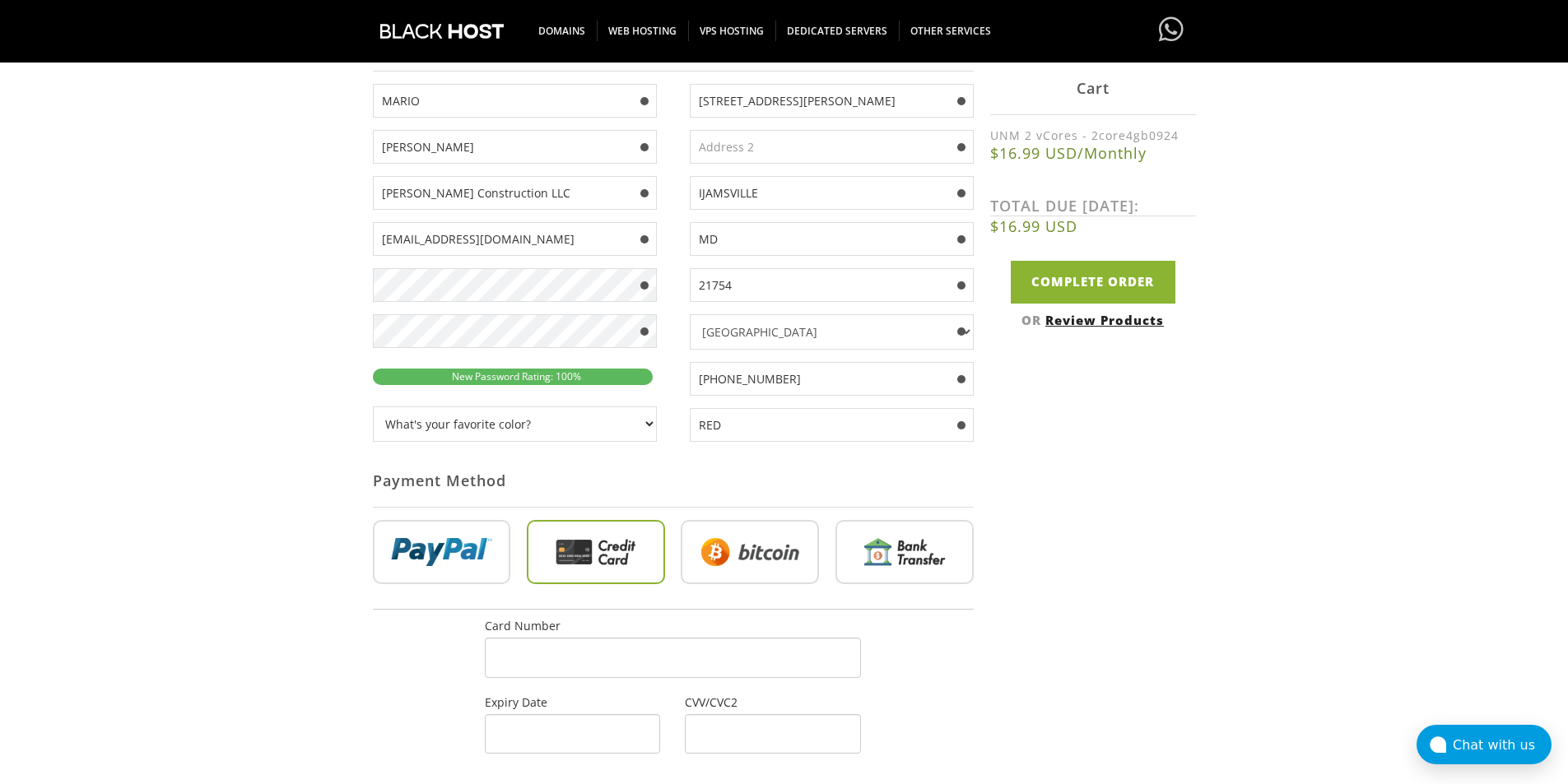
scroll to position [165, 0]
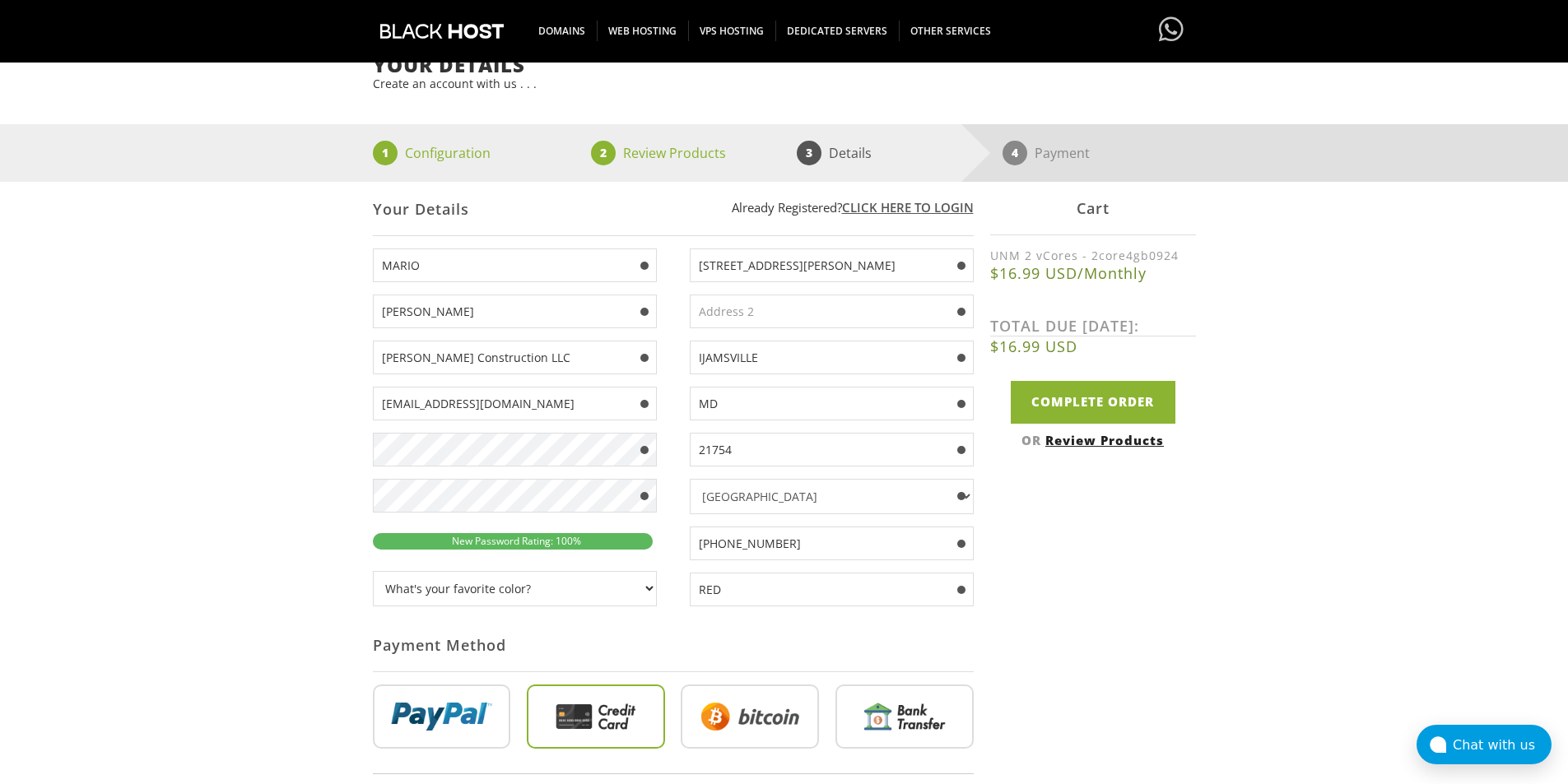
click at [459, 265] on input "MARIO" at bounding box center [515, 266] width 284 height 34
paste input "[PERSON_NAME]"
type input "[PERSON_NAME]"
click at [445, 313] on input "[PERSON_NAME]" at bounding box center [515, 312] width 284 height 34
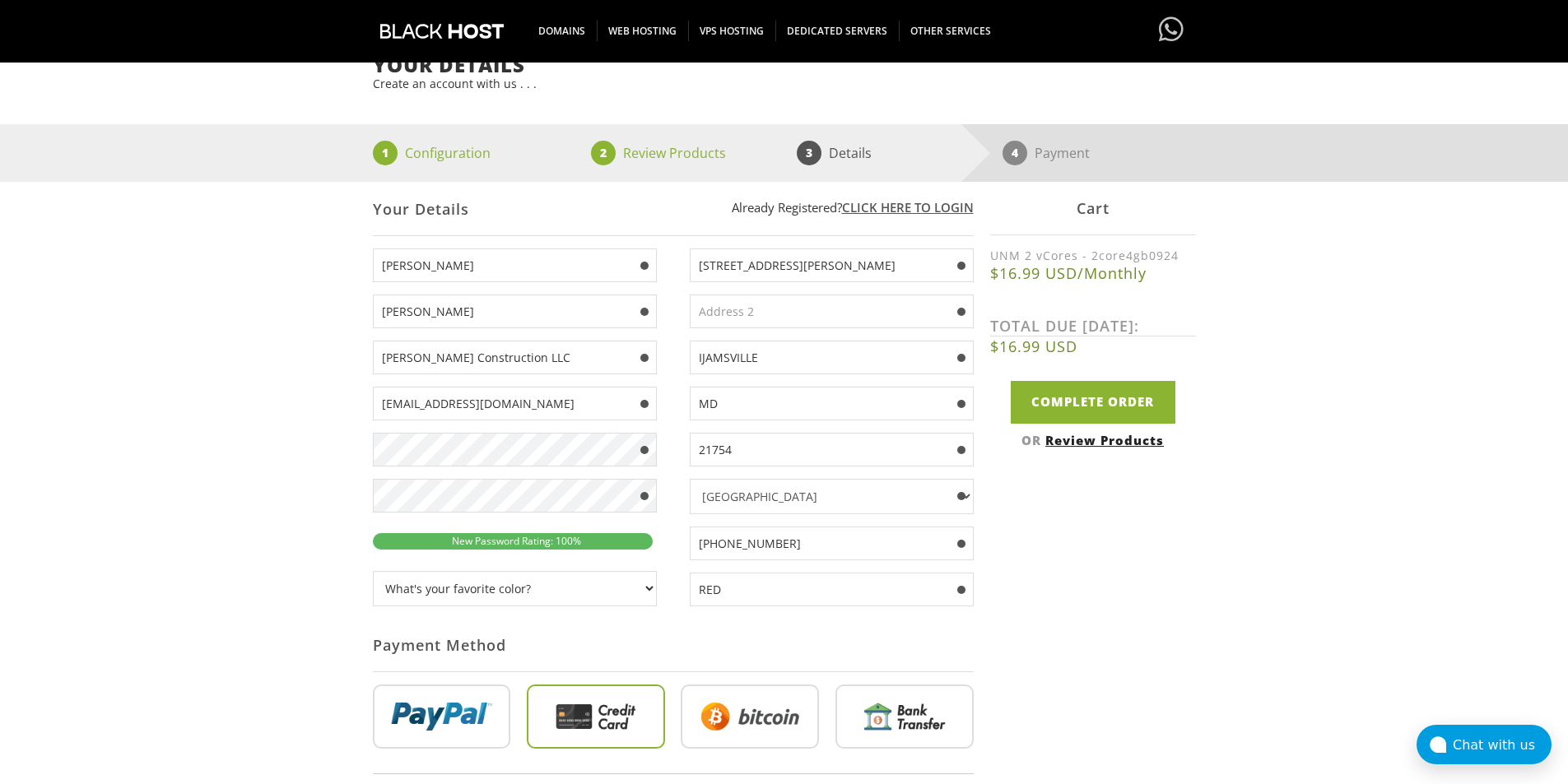
click at [445, 313] on input "[PERSON_NAME]" at bounding box center [515, 312] width 284 height 34
paste input "[PERSON_NAME]"
type input "[PERSON_NAME]"
click at [331, 323] on div "Your Details Create an account with us . . . 1 Configuration 2 Review Products …" at bounding box center [784, 625] width 1568 height 1141
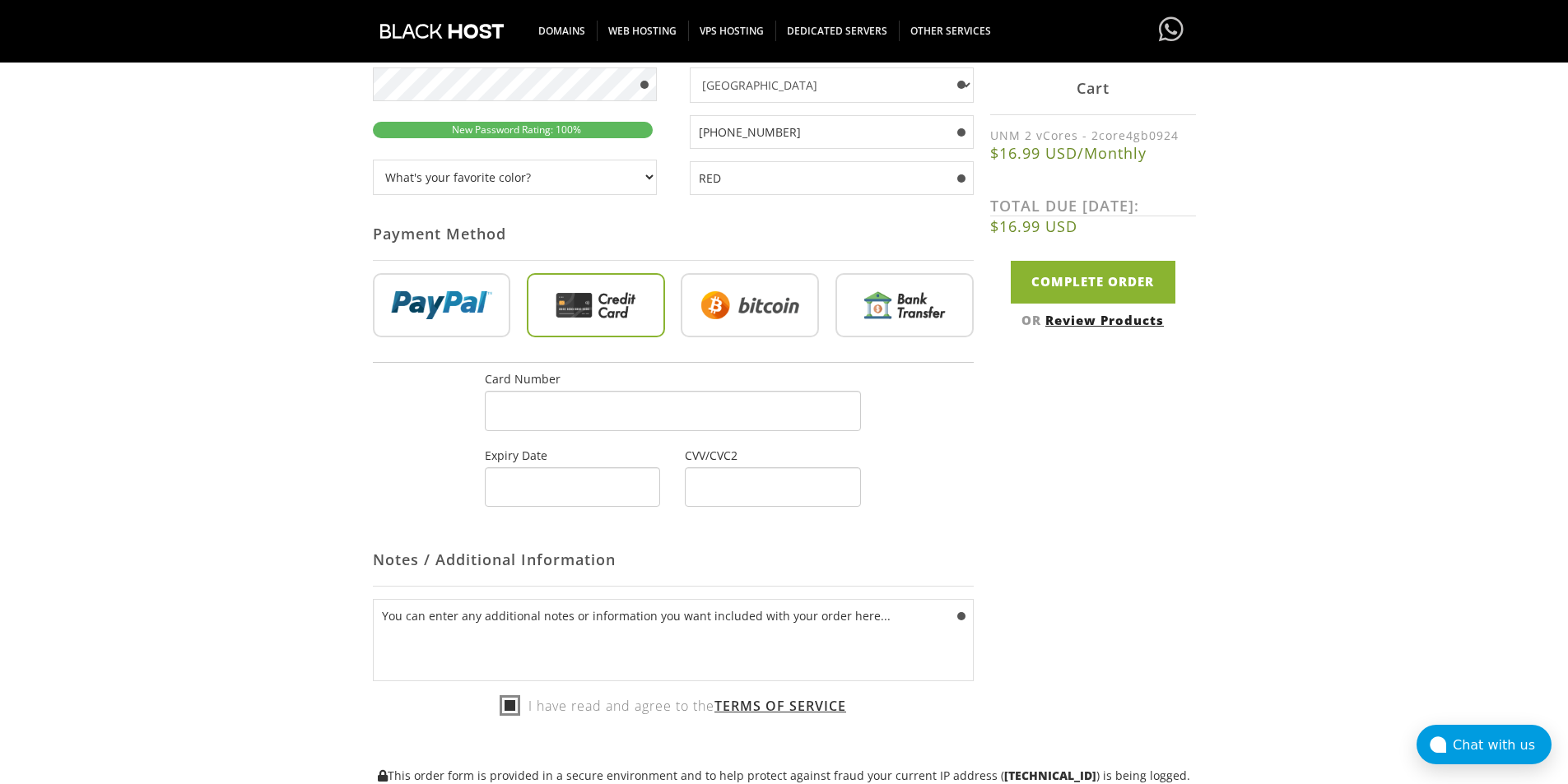
scroll to position [494, 0]
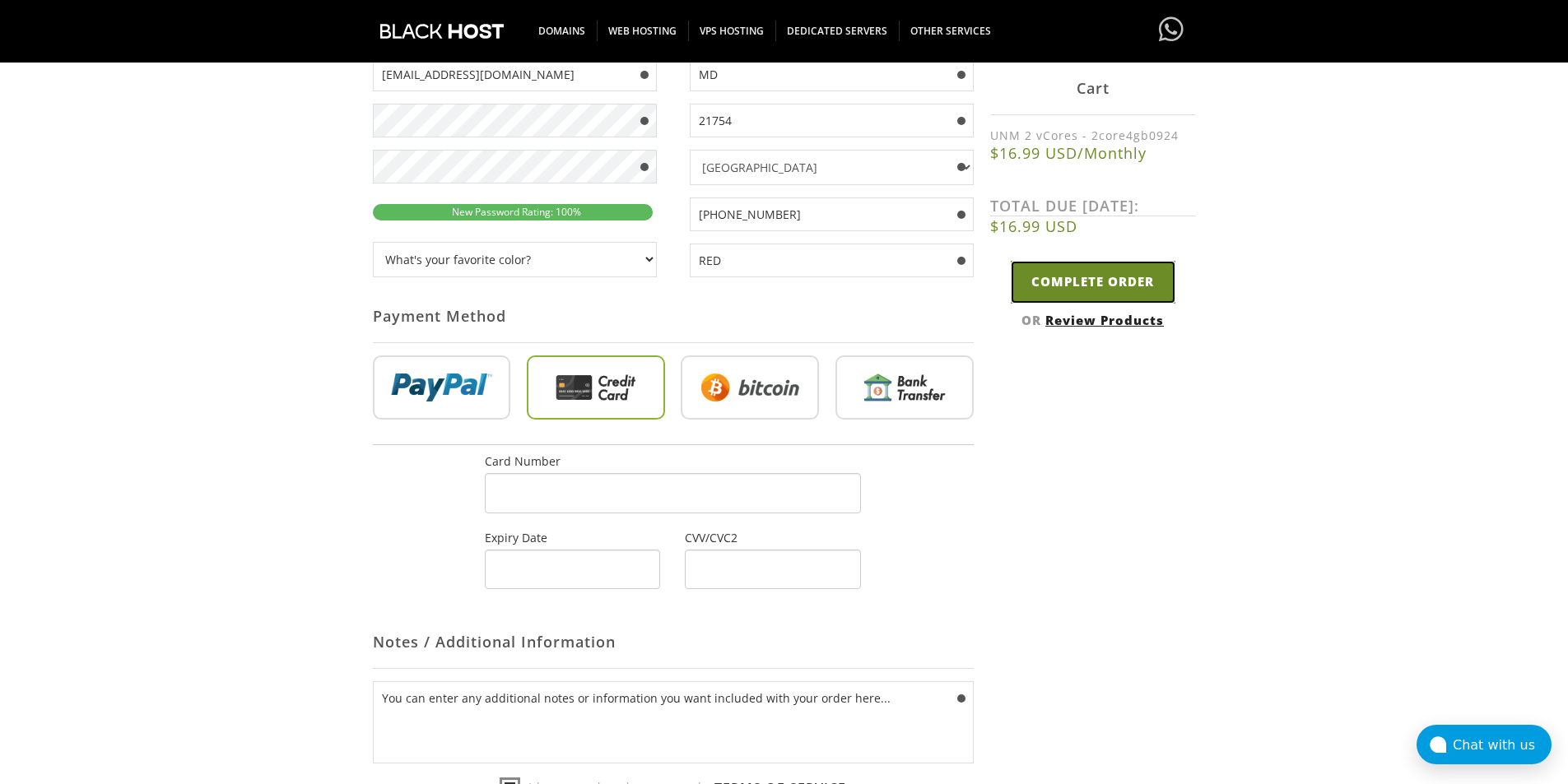
click at [1072, 285] on input "Complete Order" at bounding box center [1092, 281] width 165 height 42
type input "Complete Order"
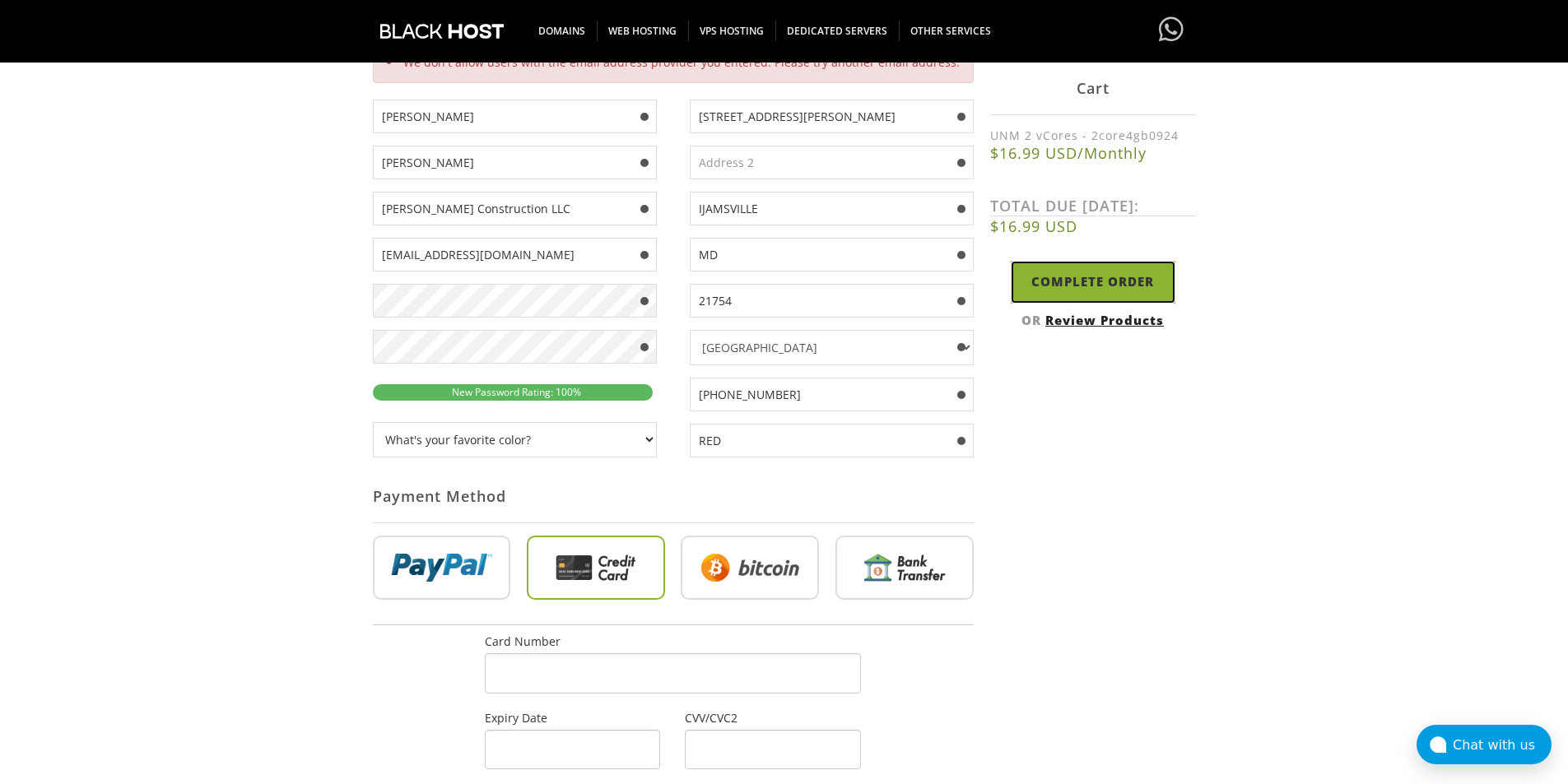
scroll to position [290, 0]
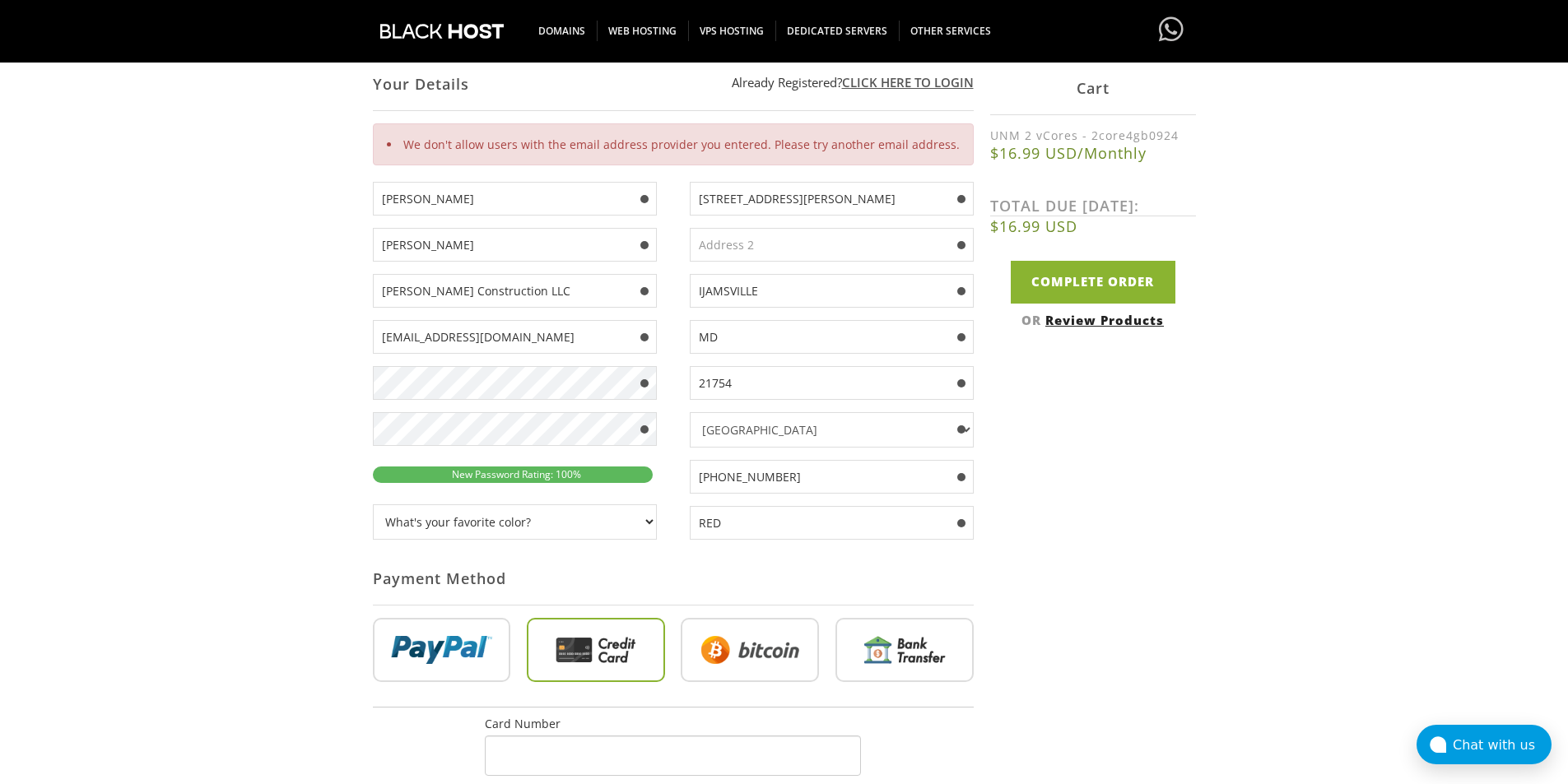
click at [500, 329] on input "[EMAIL_ADDRESS][DOMAIN_NAME]" at bounding box center [515, 337] width 284 height 34
paste input "190433322assfd@givmail"
type input "[EMAIL_ADDRESS][DOMAIN_NAME]"
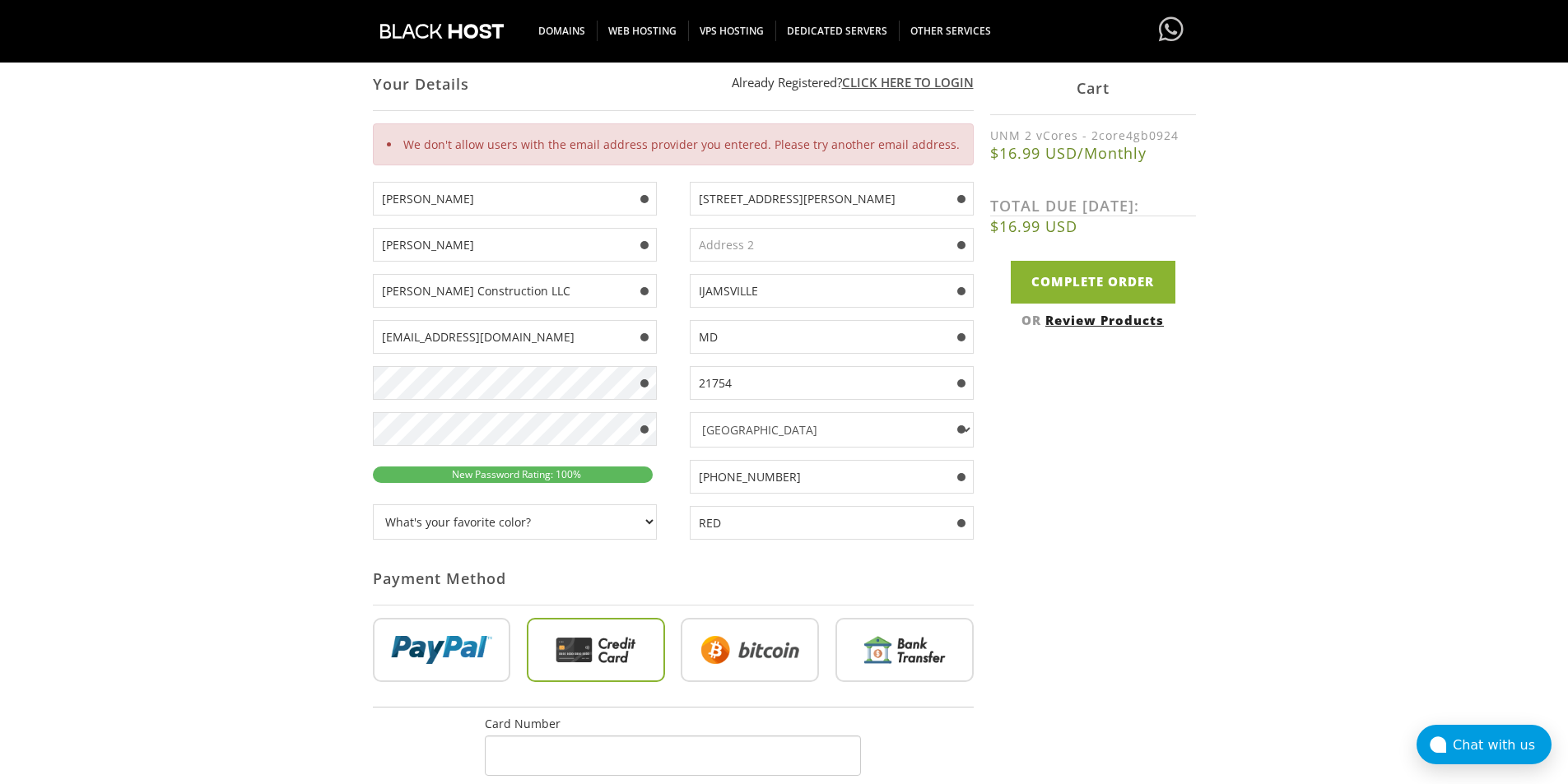
click at [261, 319] on div "Your Details Create an account with us . . . 1 Configuration 2 Review Products …" at bounding box center [784, 529] width 1568 height 1199
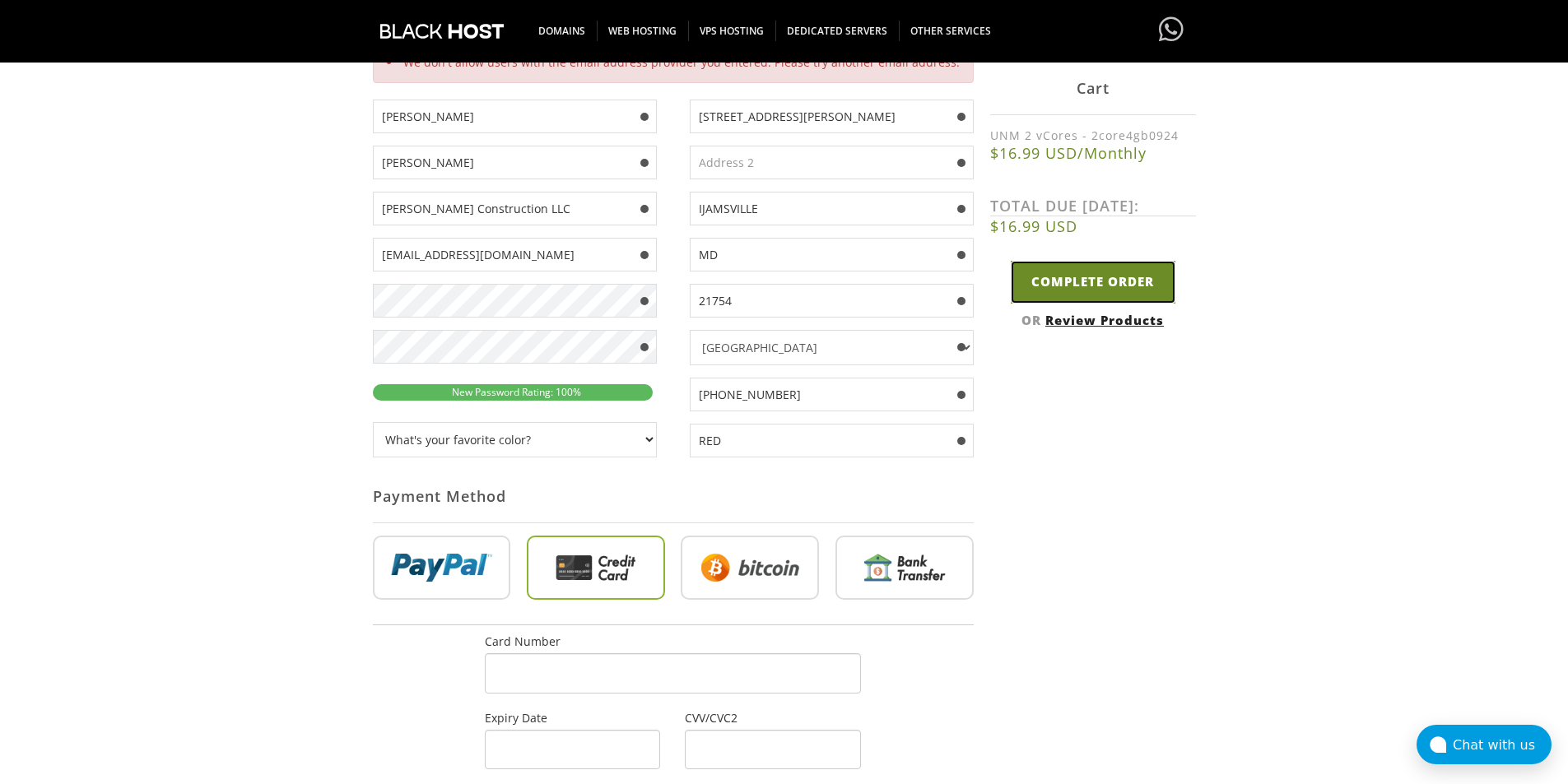
click at [1066, 282] on input "Complete Order" at bounding box center [1092, 281] width 165 height 42
type input "Please Wait..."
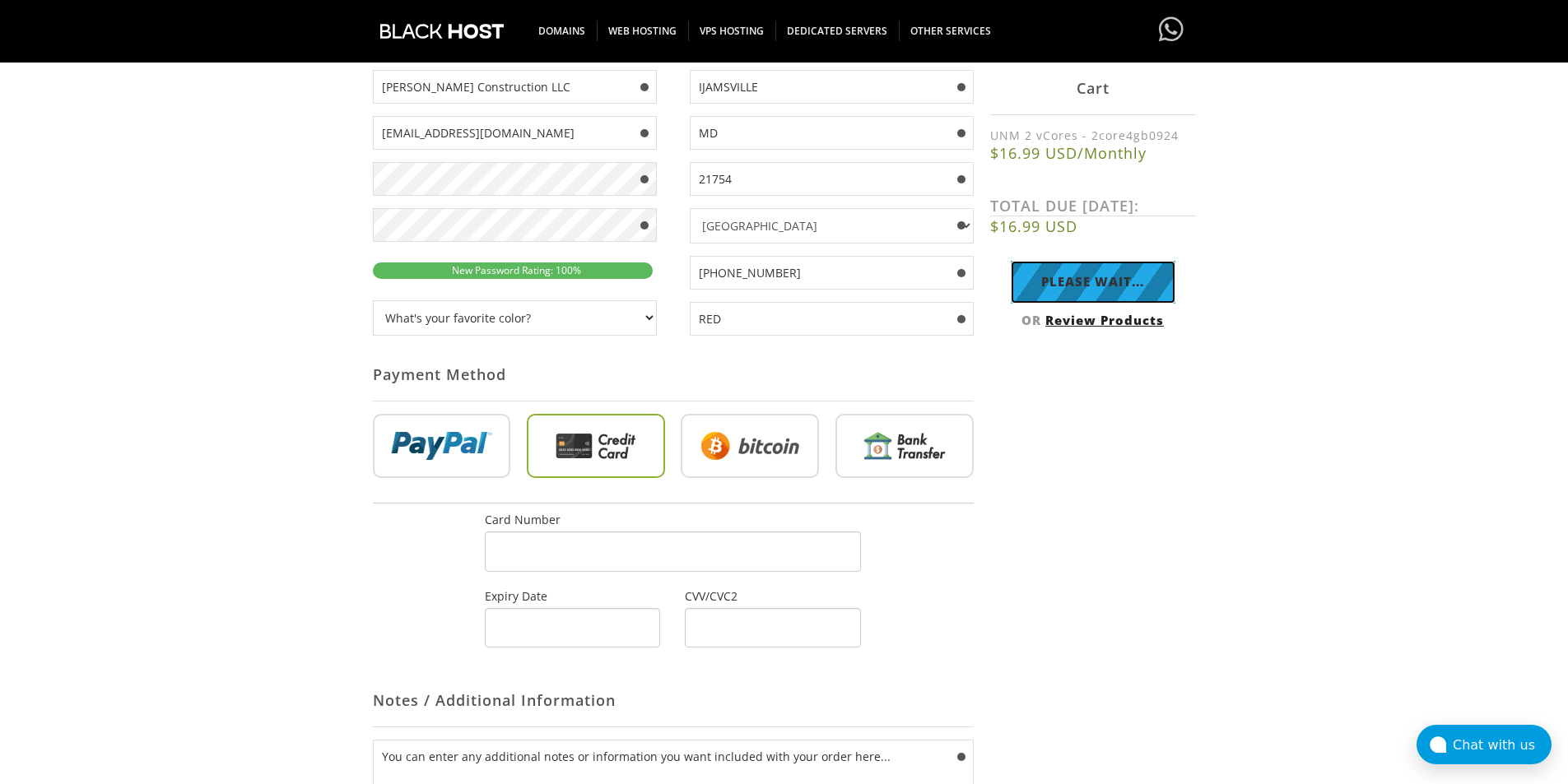
scroll to position [412, 0]
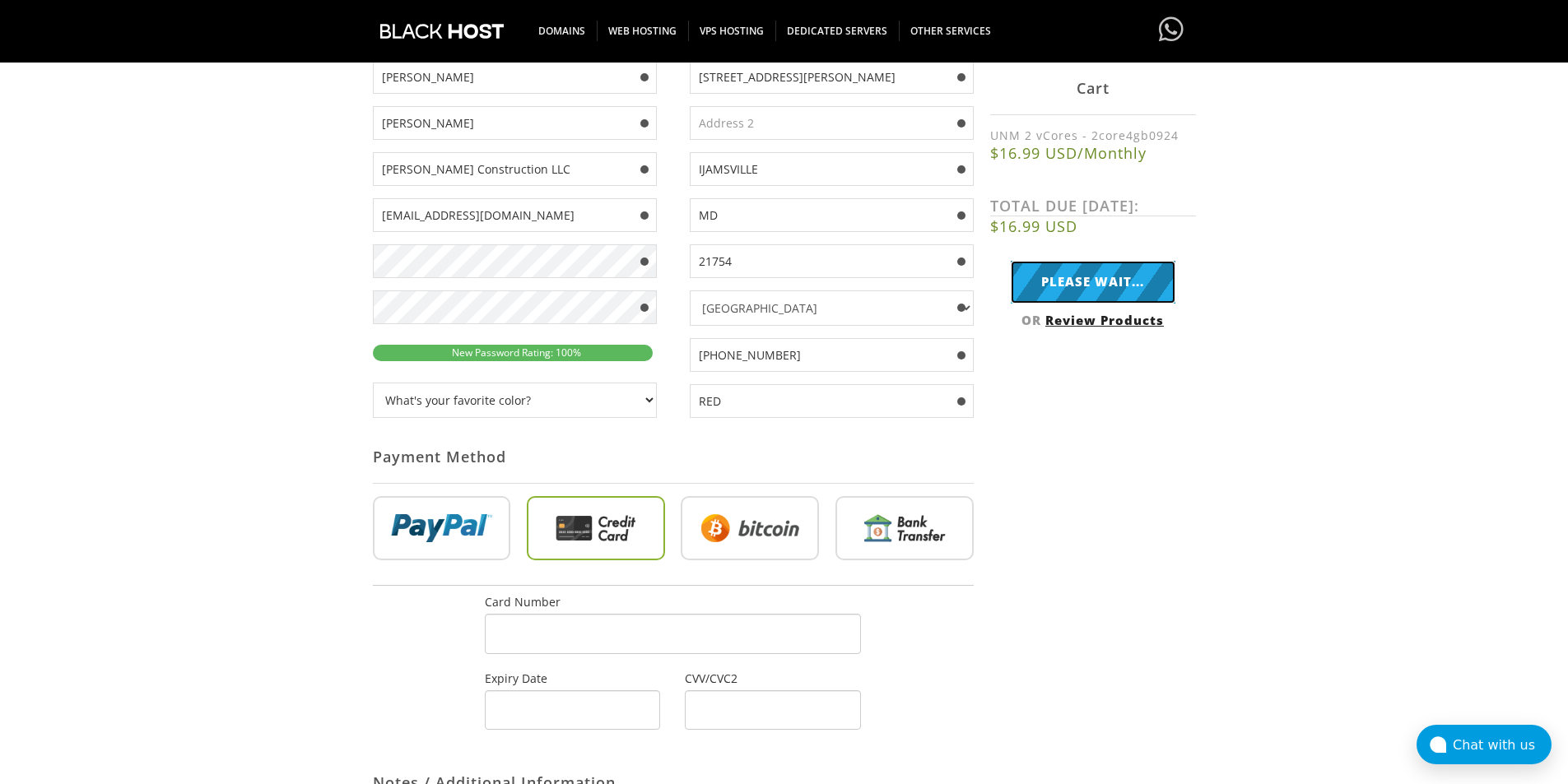
click at [1068, 282] on input "Please Wait..." at bounding box center [1092, 281] width 165 height 42
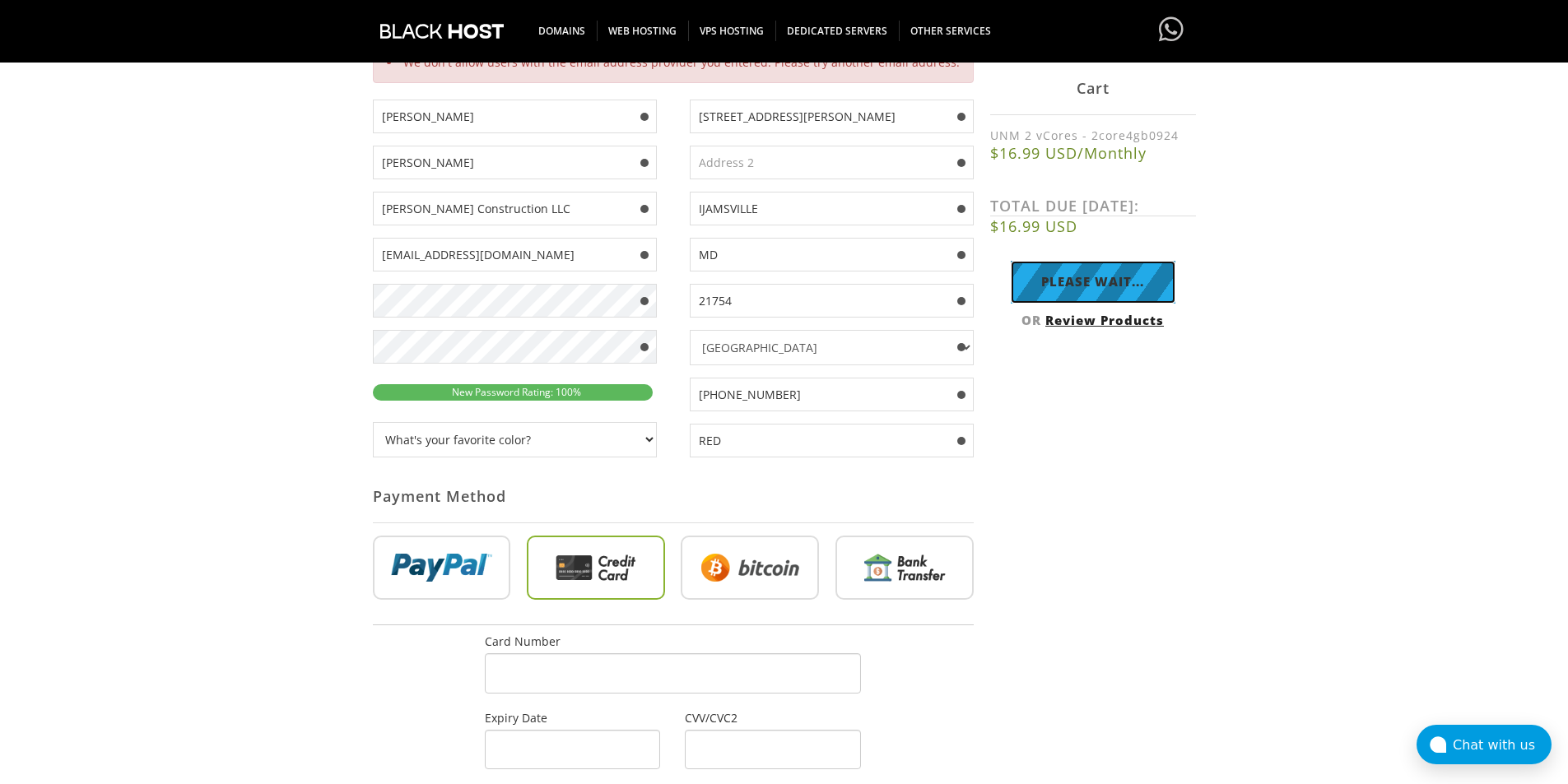
scroll to position [43, 0]
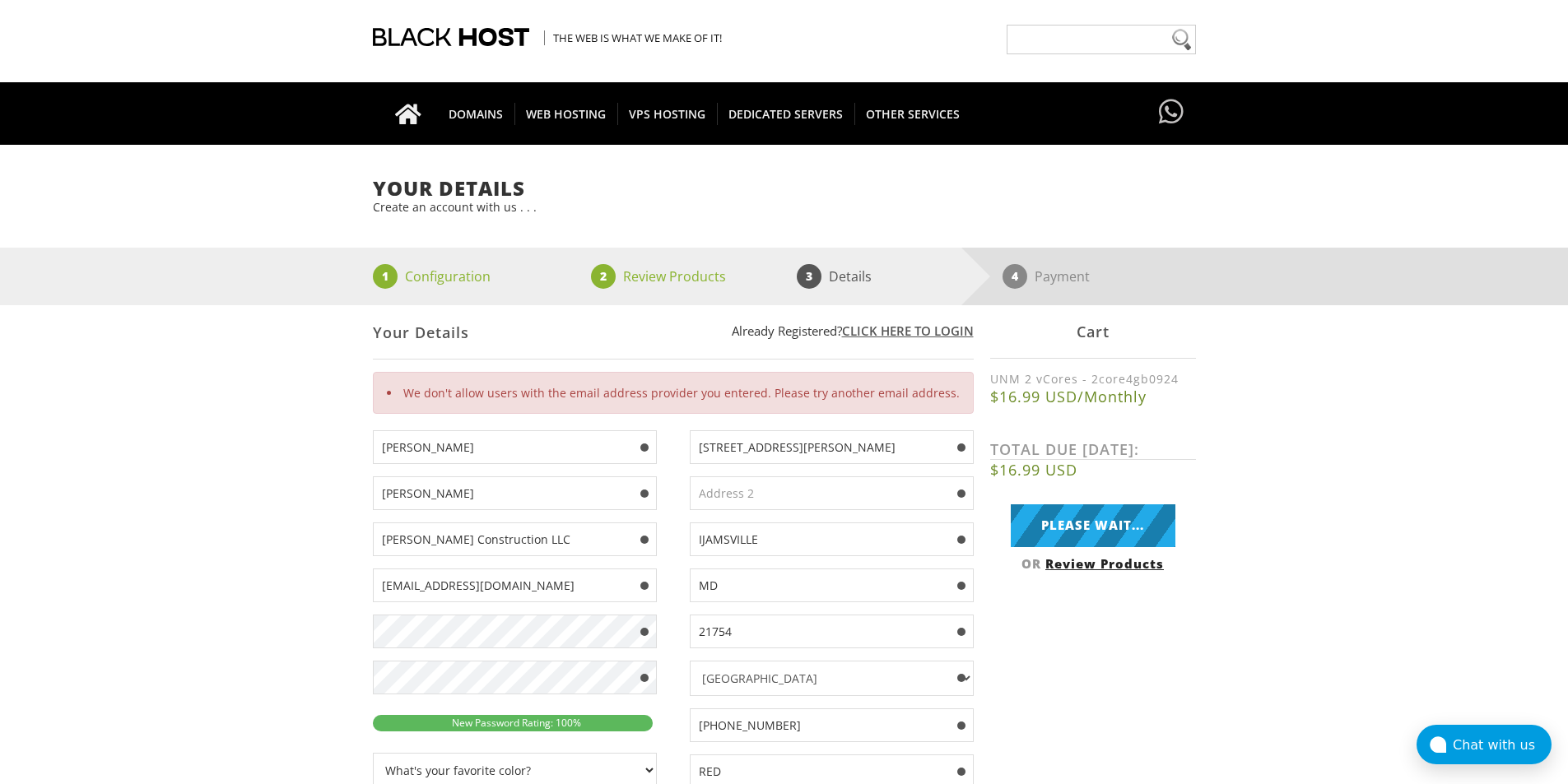
click at [484, 578] on input "[EMAIL_ADDRESS][DOMAIN_NAME]" at bounding box center [515, 586] width 284 height 34
paste input "ewffewdcsacsad@blond"
type input "[EMAIL_ADDRESS][DOMAIN_NAME]"
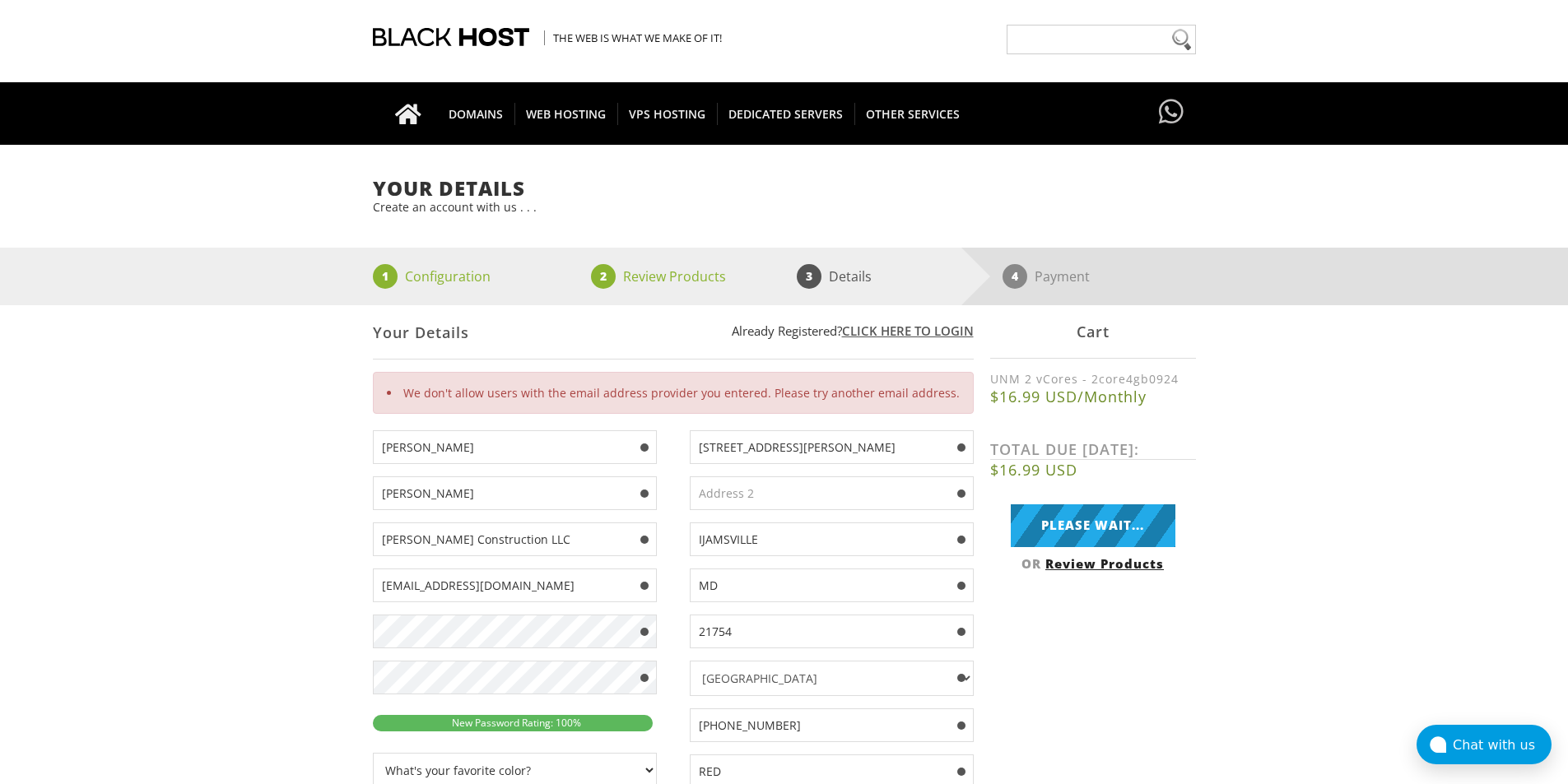
click at [331, 529] on div "Your Details Create an account with us . . . 1 Configuration 2 Review Products …" at bounding box center [784, 777] width 1568 height 1199
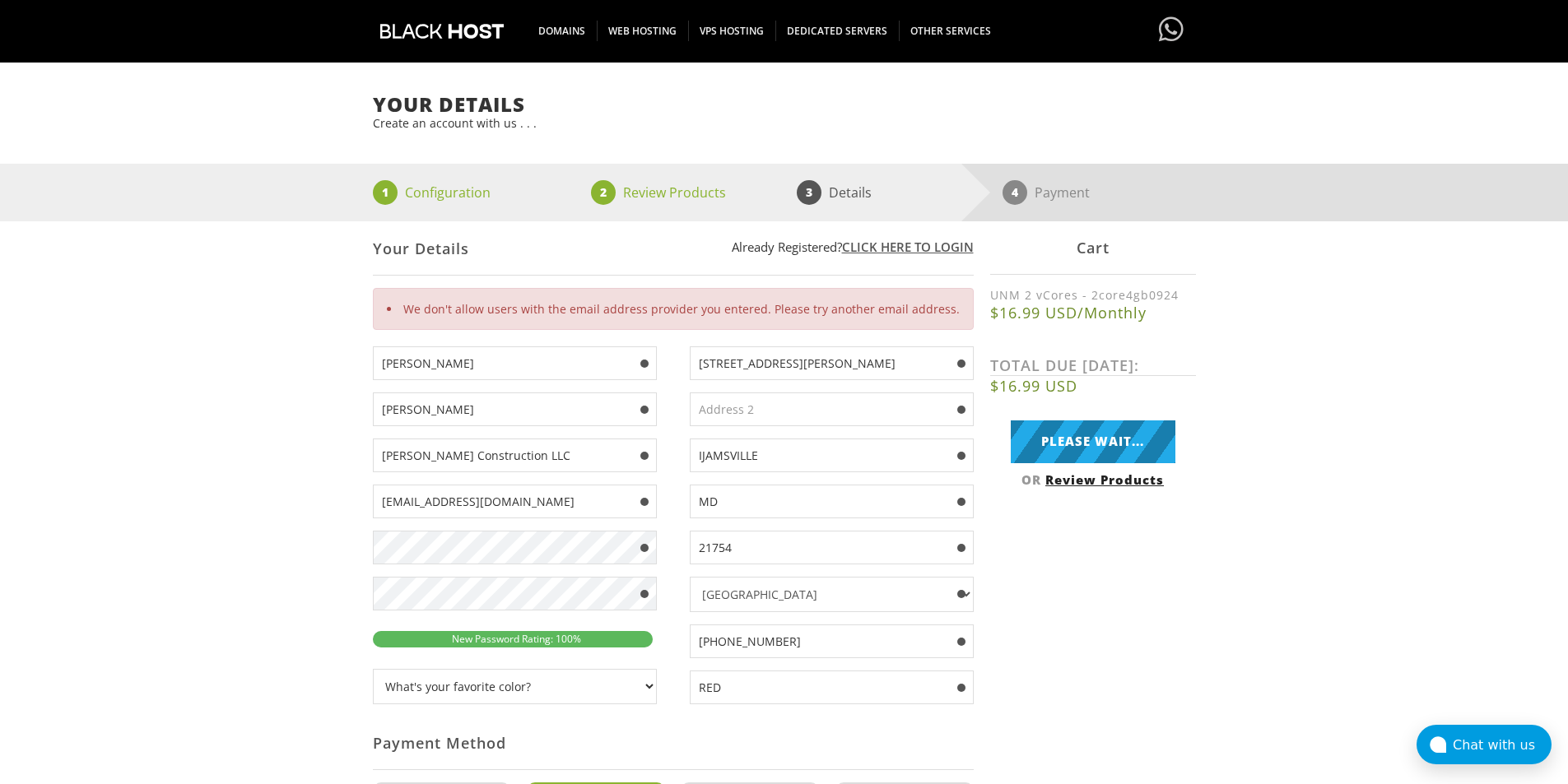
scroll to position [208, 0]
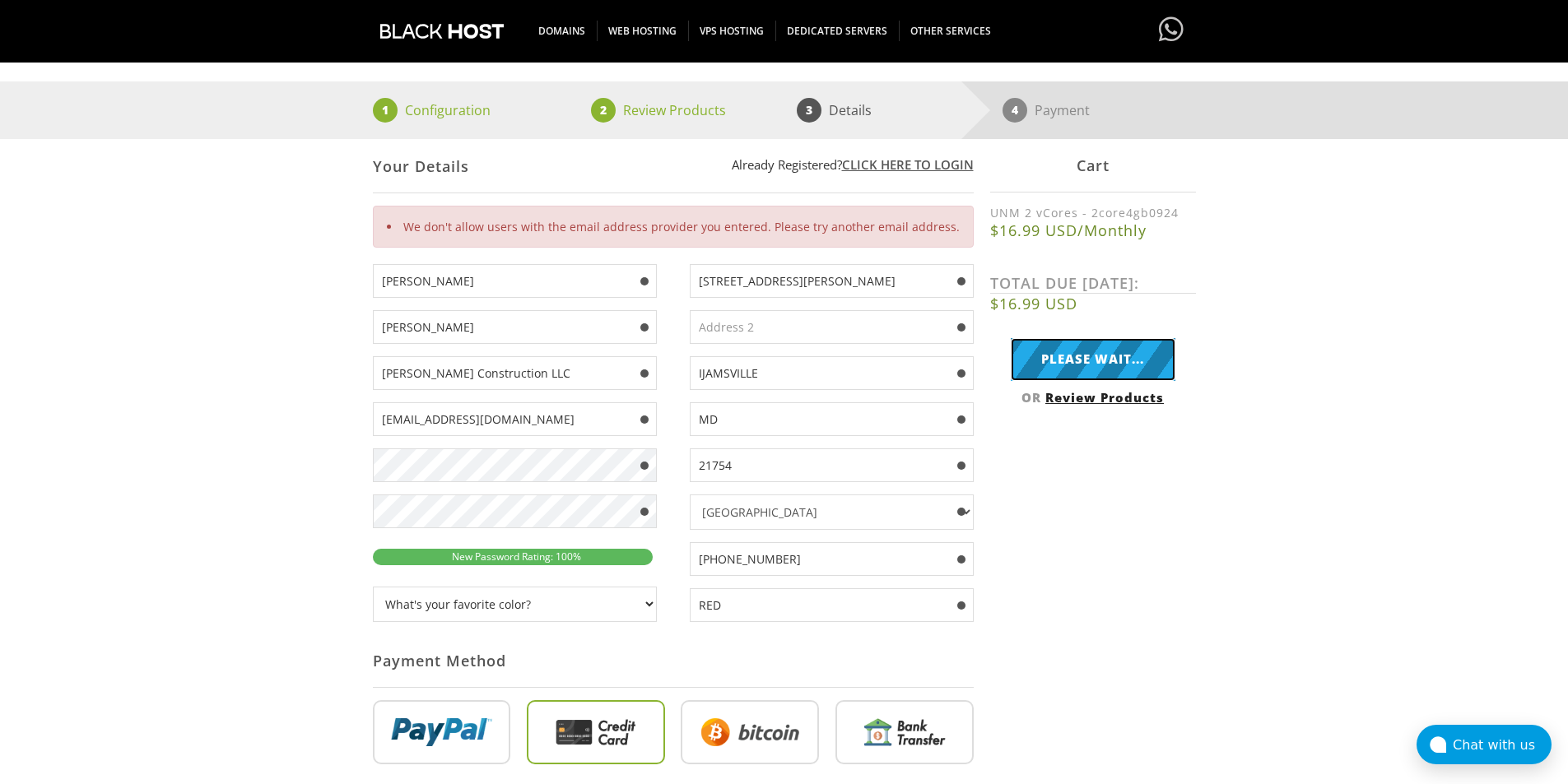
click at [1047, 366] on input "Please Wait..." at bounding box center [1092, 359] width 165 height 42
click at [673, 523] on div "[STREET_ADDRESS][PERSON_NAME] [GEOGRAPHIC_DATA] MD 21754 [GEOGRAPHIC_DATA] [GEO…" at bounding box center [823, 449] width 301 height 371
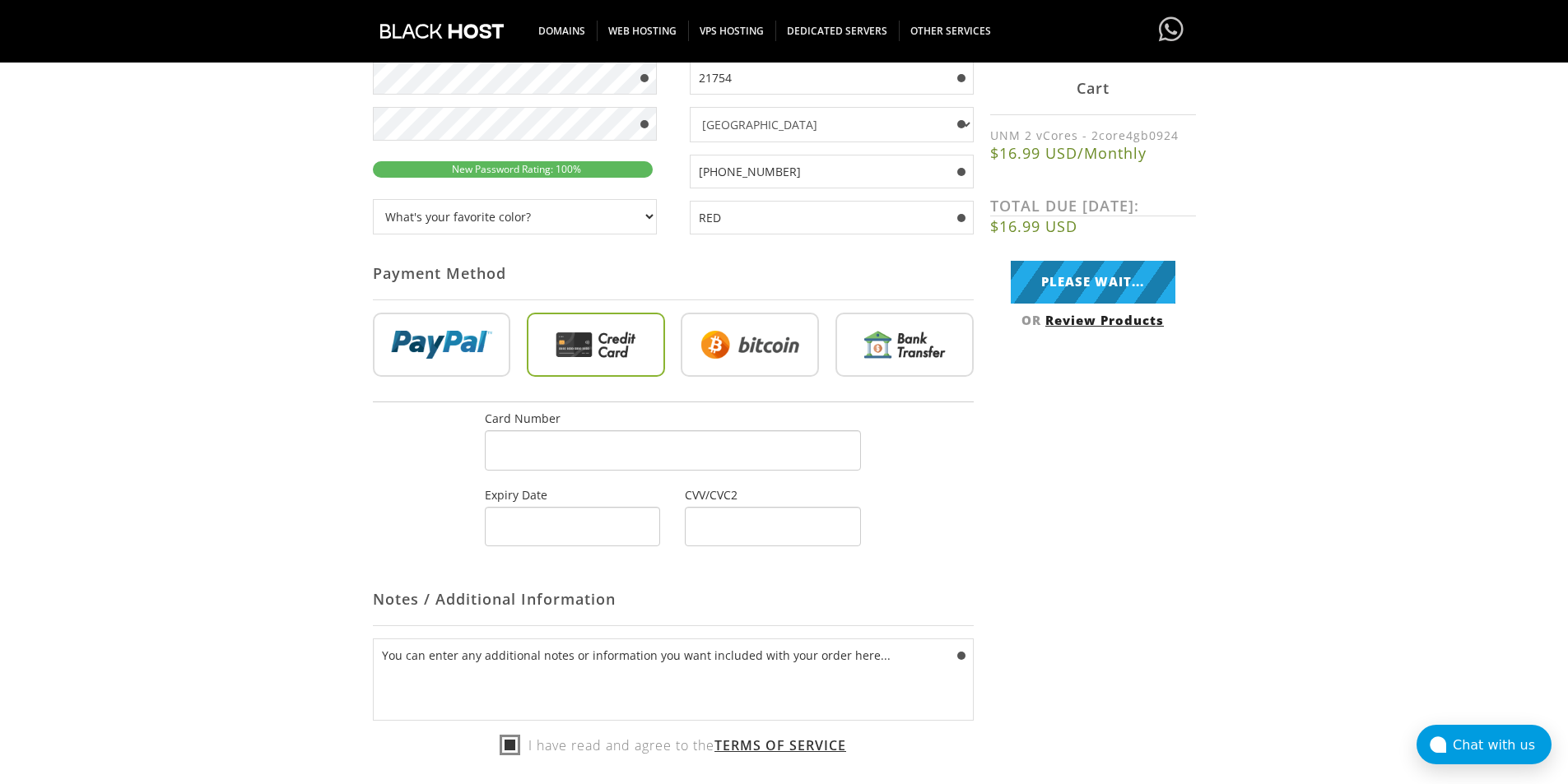
scroll to position [478, 0]
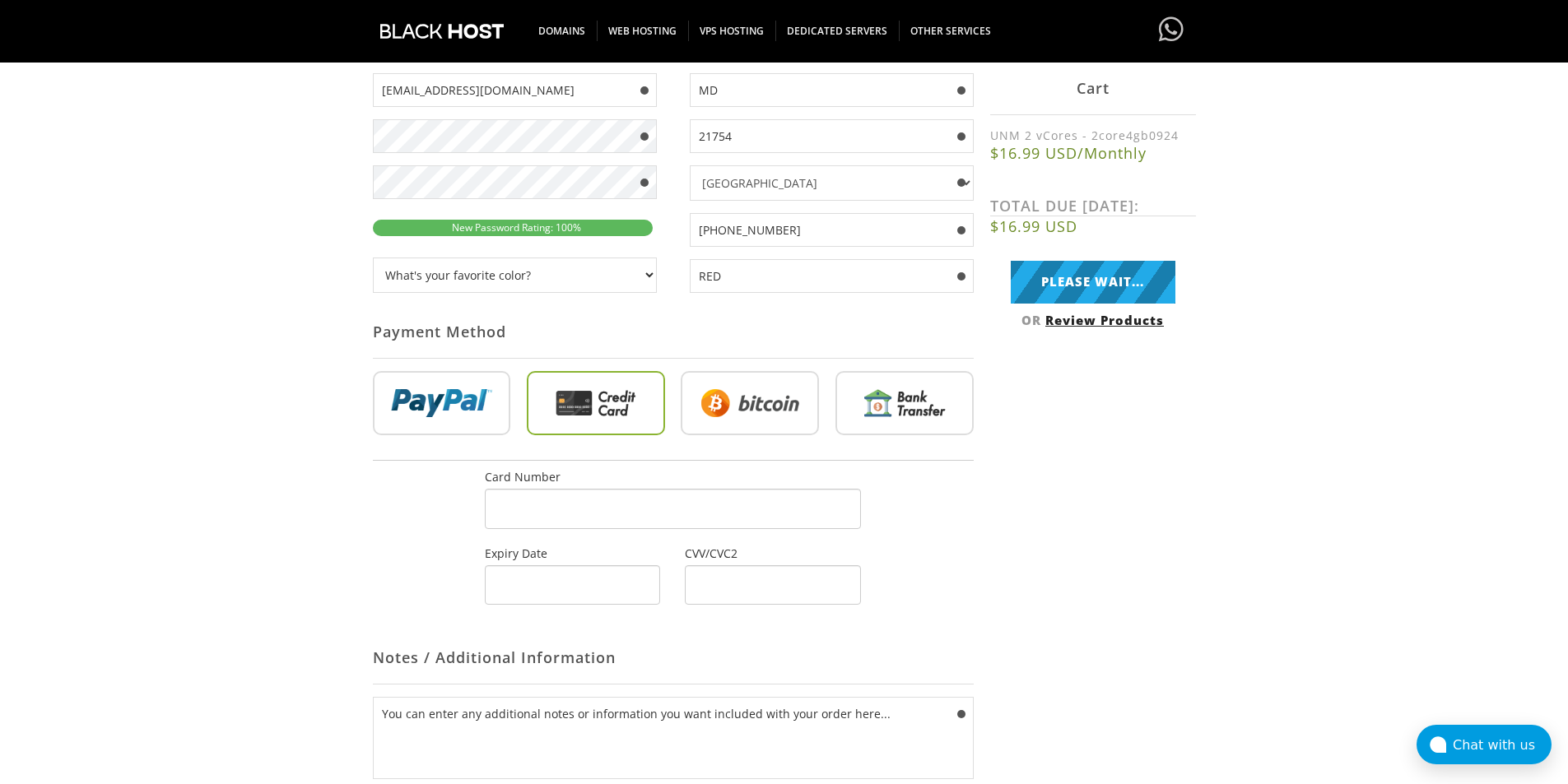
click at [299, 272] on div "Your Details Create an account with us . . . 1 Configuration 2 Review Products …" at bounding box center [784, 311] width 1568 height 1141
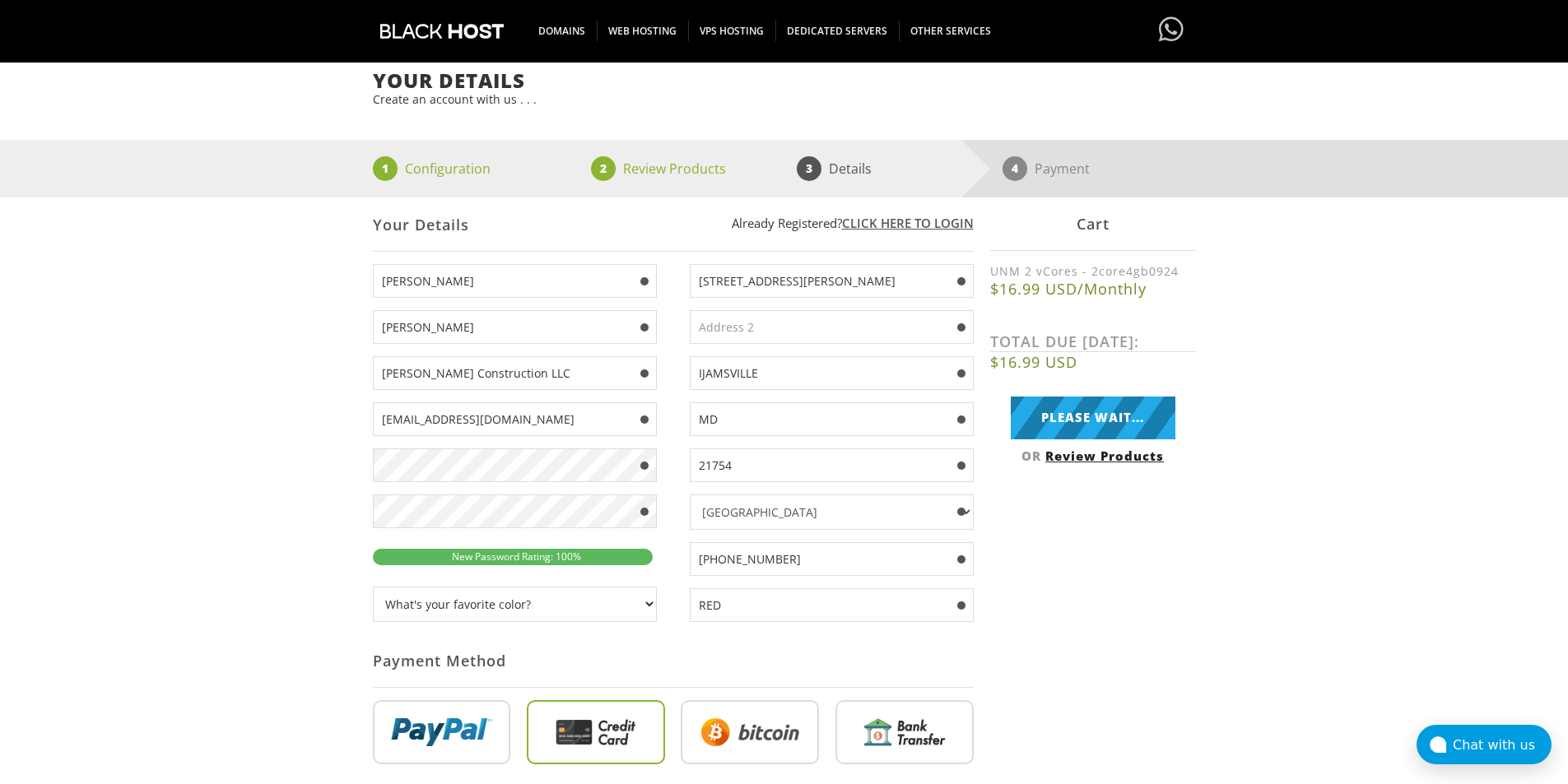
click at [428, 284] on input "[PERSON_NAME]" at bounding box center [515, 281] width 284 height 34
paste input "Bri"
type input "[PERSON_NAME]"
click at [480, 331] on input "[PERSON_NAME]" at bounding box center [515, 327] width 284 height 34
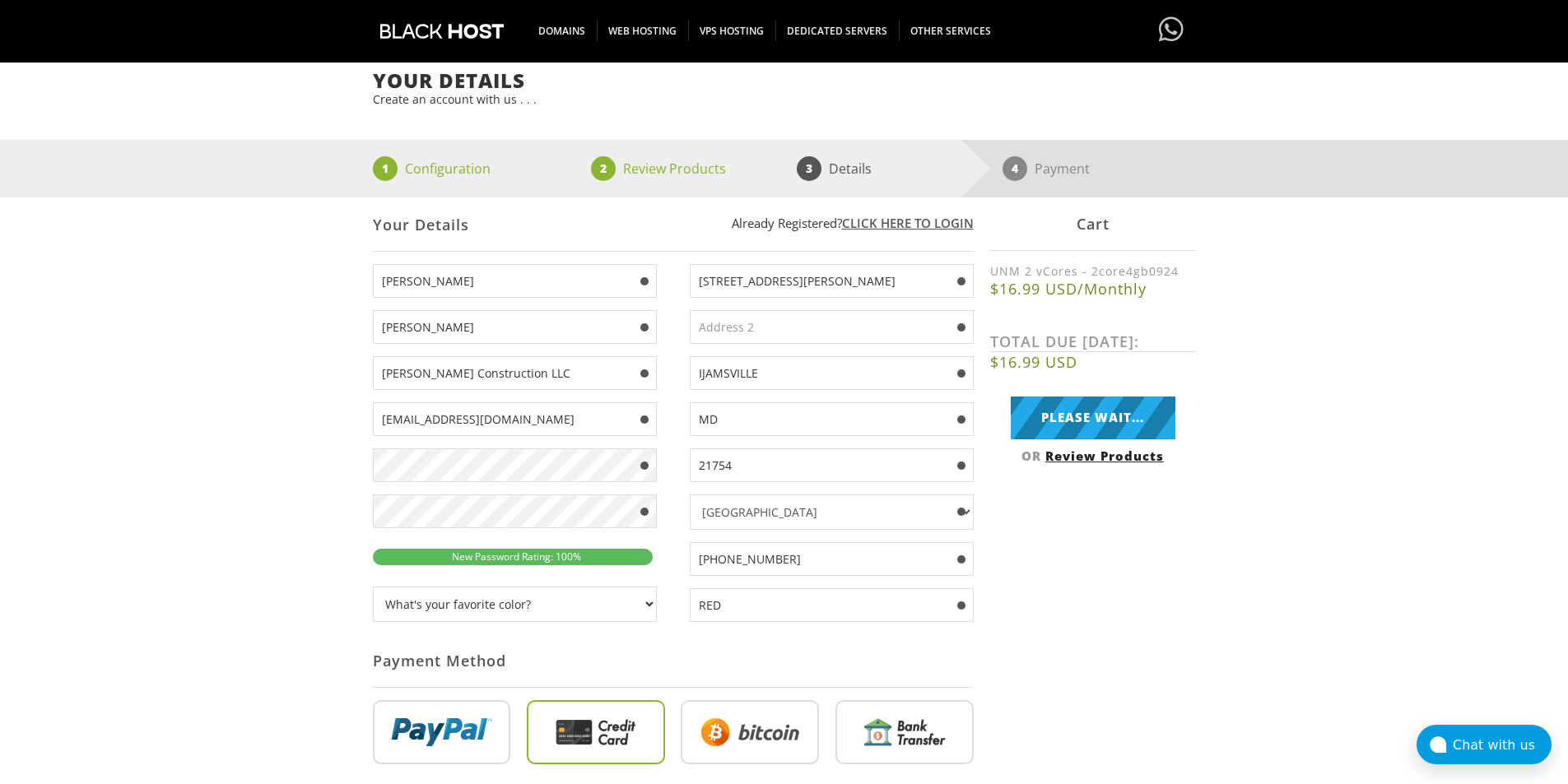
click at [480, 331] on input "[PERSON_NAME]" at bounding box center [515, 327] width 284 height 34
paste input "[PERSON_NAME]"
type input "[PERSON_NAME]"
click at [288, 348] on div "Your Details Create an account with us . . . 1 Configuration 2 Review Products …" at bounding box center [784, 641] width 1568 height 1141
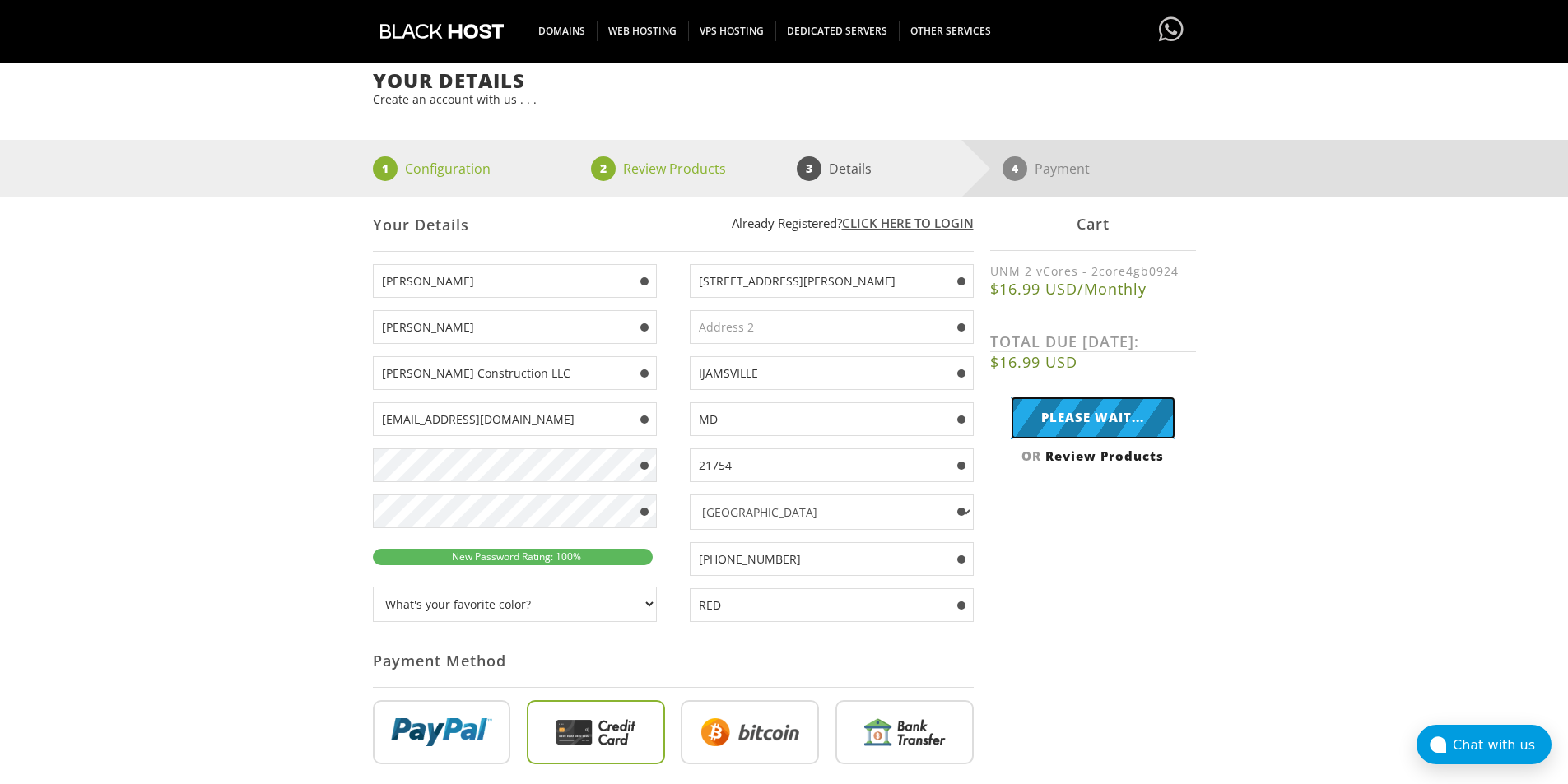
click at [1048, 424] on input "Please Wait..." at bounding box center [1092, 418] width 165 height 42
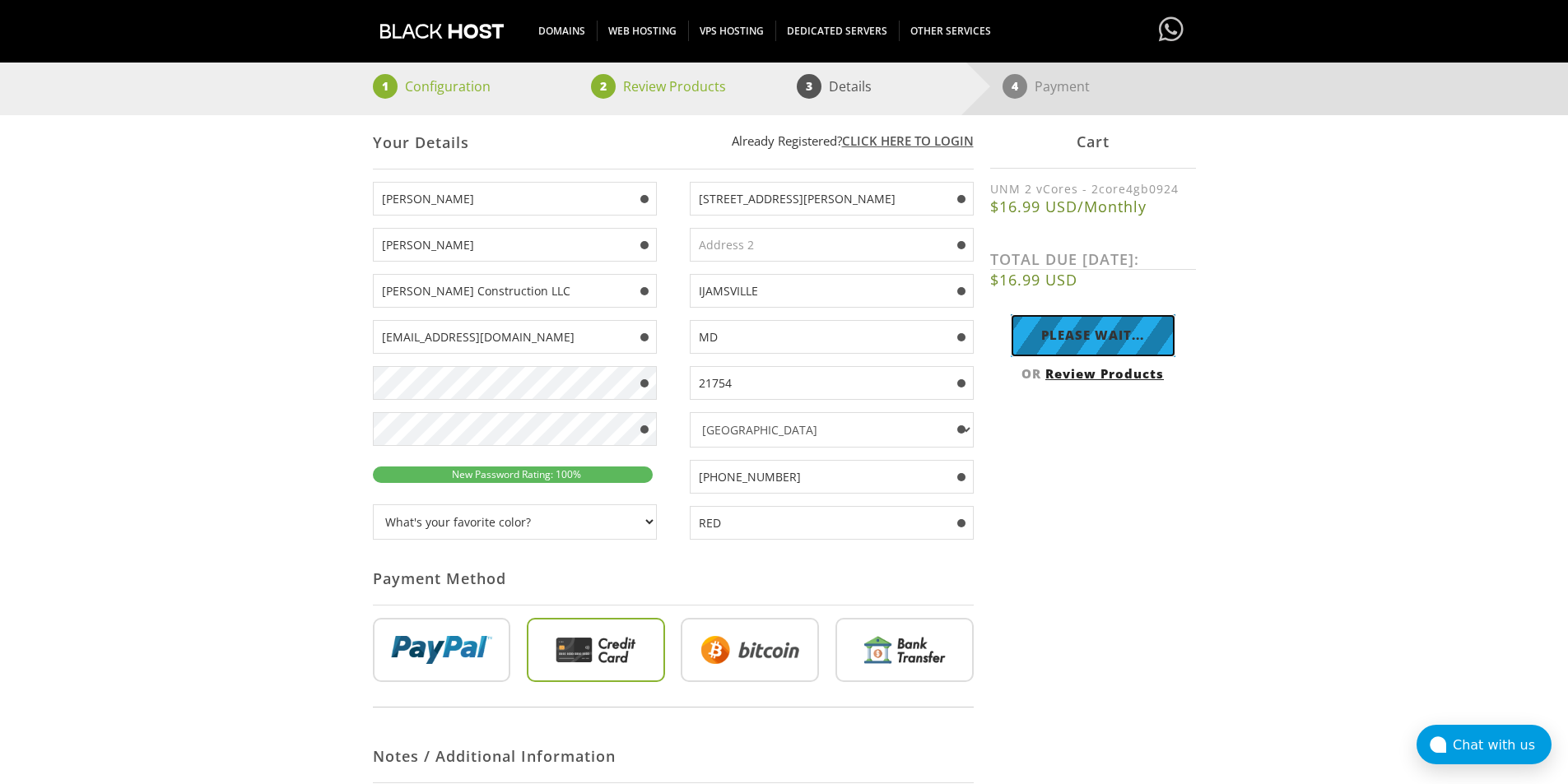
scroll to position [0, 0]
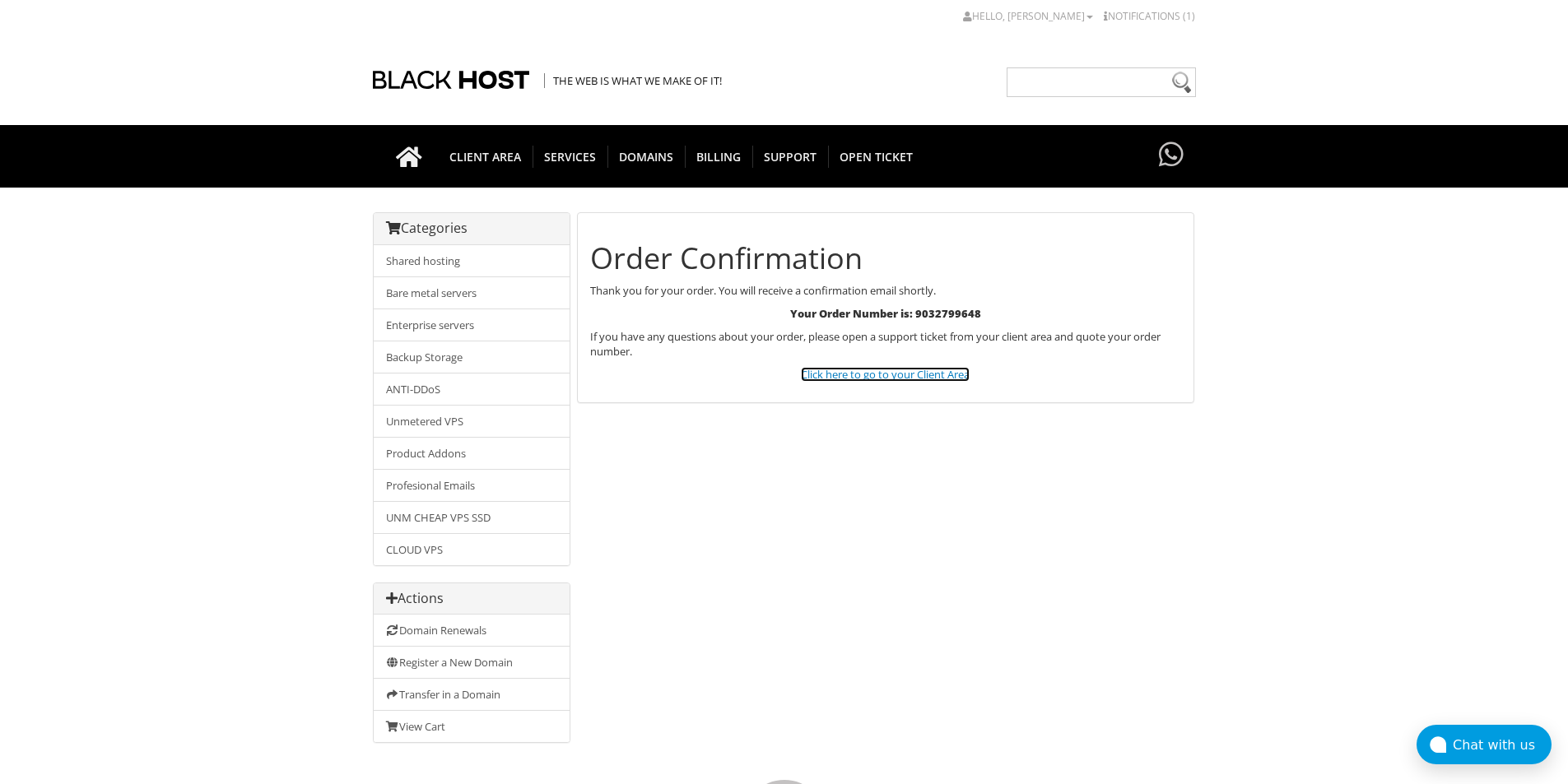
click at [852, 376] on link "Click here to go to your Client Area" at bounding box center [886, 374] width 169 height 15
